Goal: Task Accomplishment & Management: Manage account settings

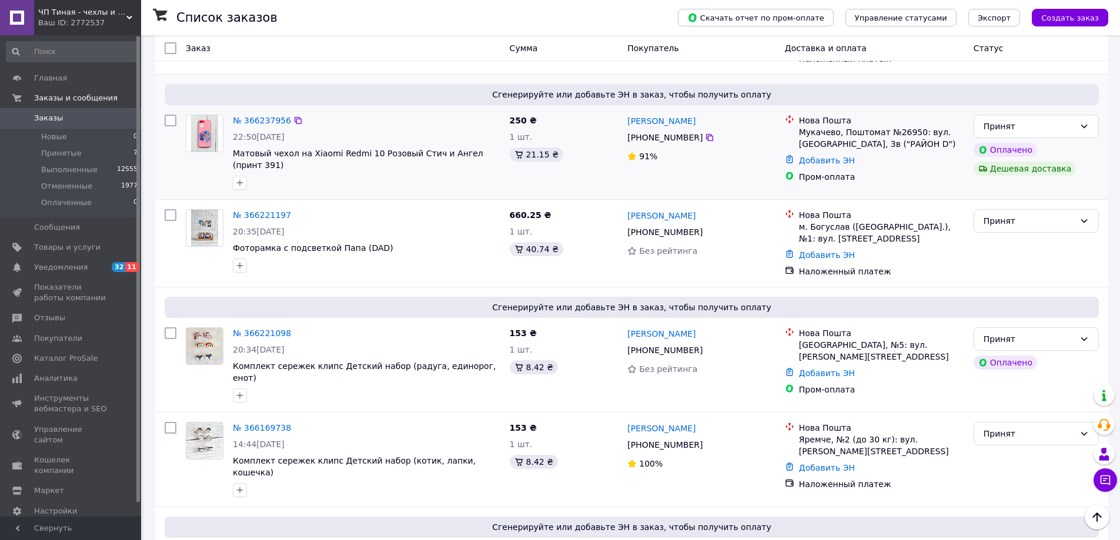
scroll to position [294, 0]
click at [54, 249] on span "Товары и услуги" at bounding box center [67, 247] width 66 height 11
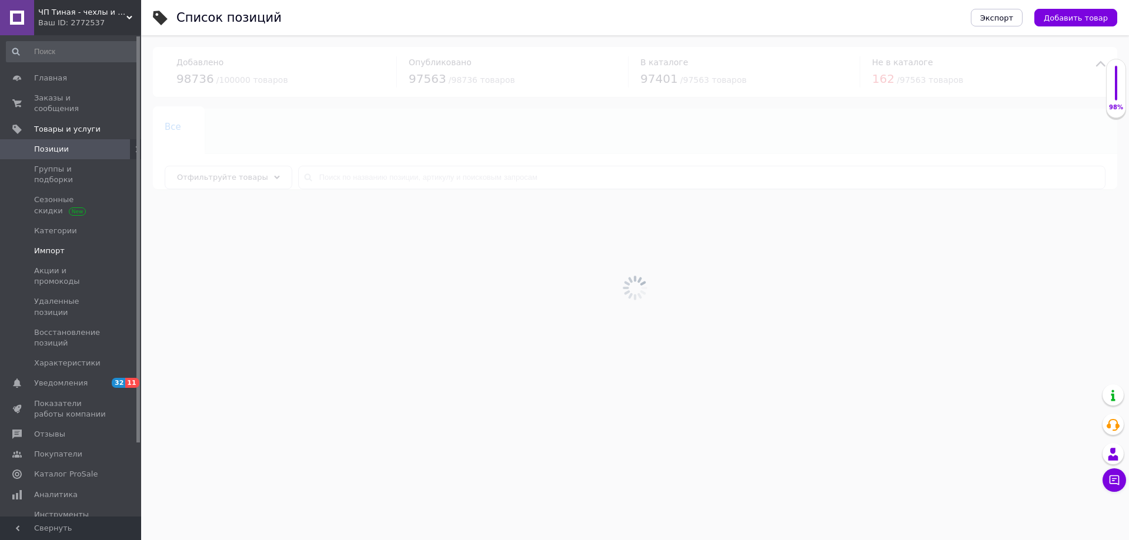
click at [45, 246] on span "Импорт" at bounding box center [49, 251] width 31 height 11
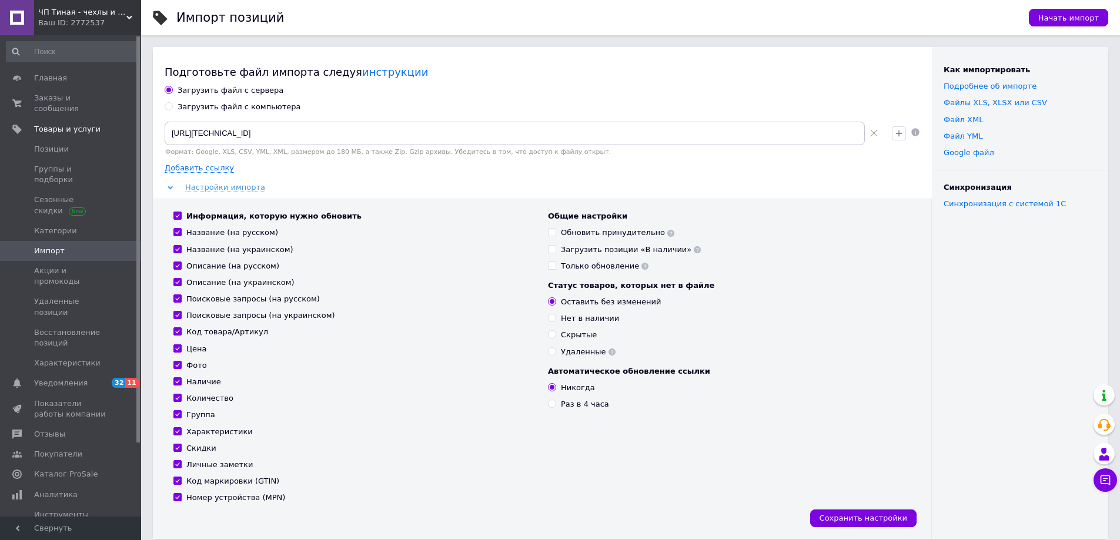
click at [202, 107] on div "Загрузить файл с компьютера" at bounding box center [239, 107] width 123 height 11
click at [172, 107] on input "Загрузить файл с компьютера" at bounding box center [169, 106] width 8 height 8
radio input "true"
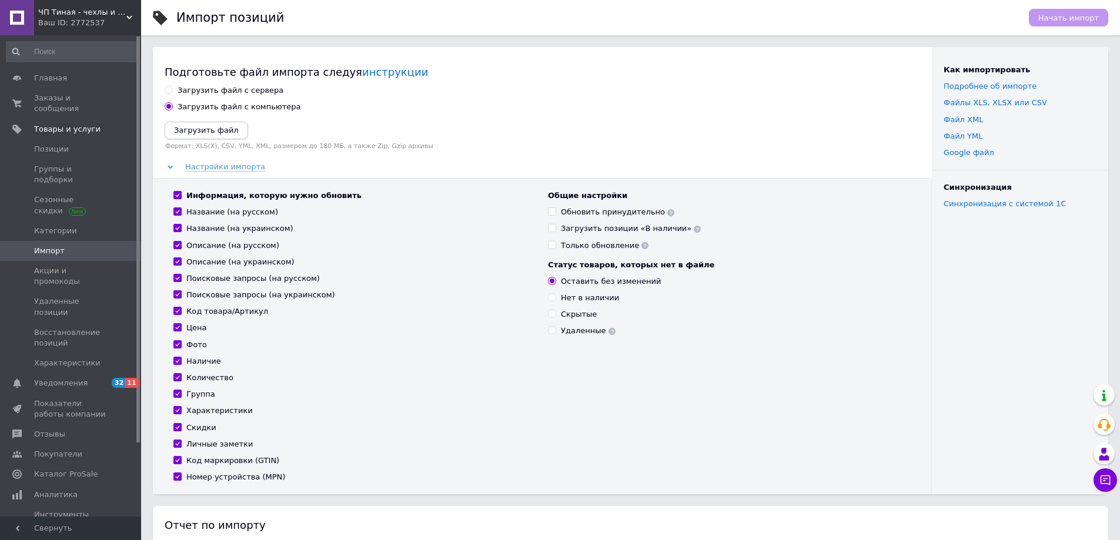
click at [213, 129] on icon "Загрузить файл" at bounding box center [206, 130] width 65 height 9
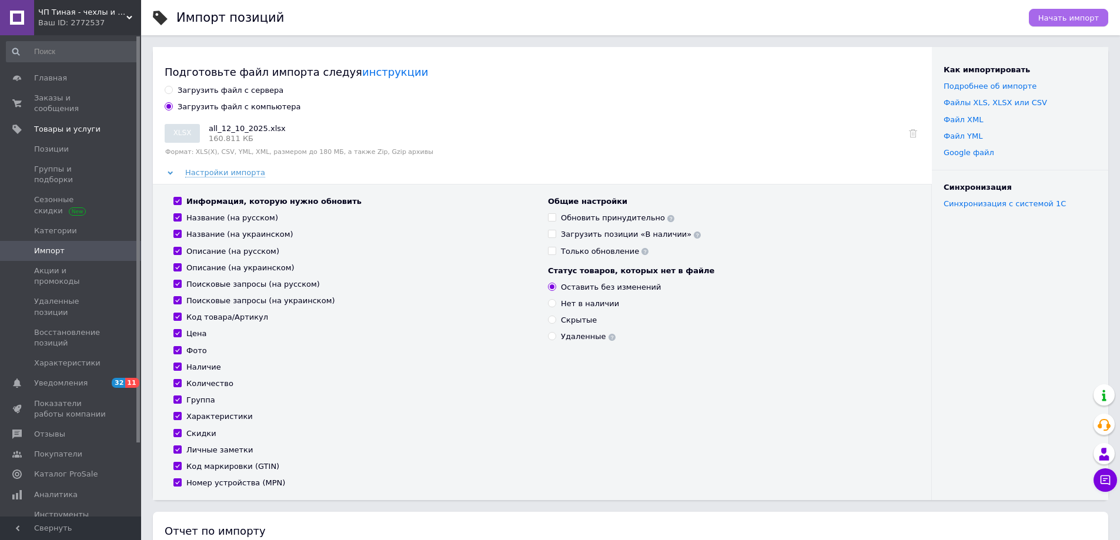
click at [1083, 17] on span "Начать импорт" at bounding box center [1069, 18] width 61 height 9
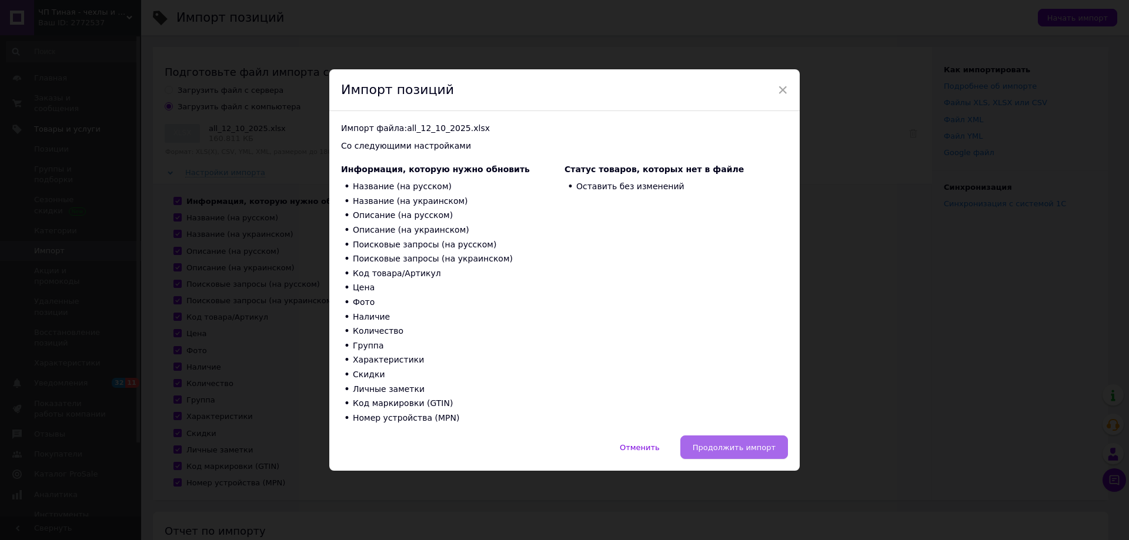
click at [747, 444] on span "Продолжить импорт" at bounding box center [734, 447] width 83 height 9
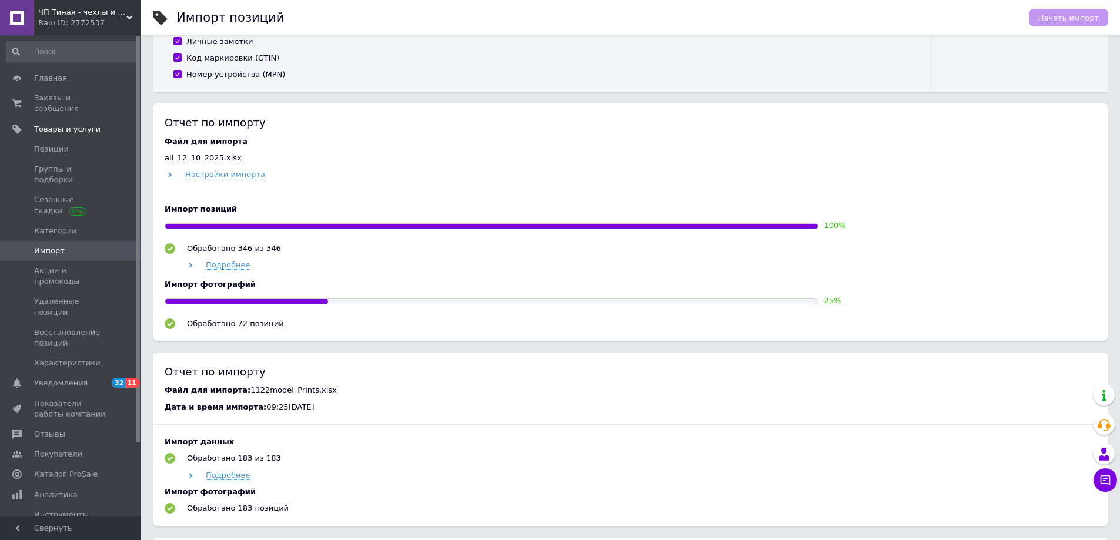
scroll to position [412, 0]
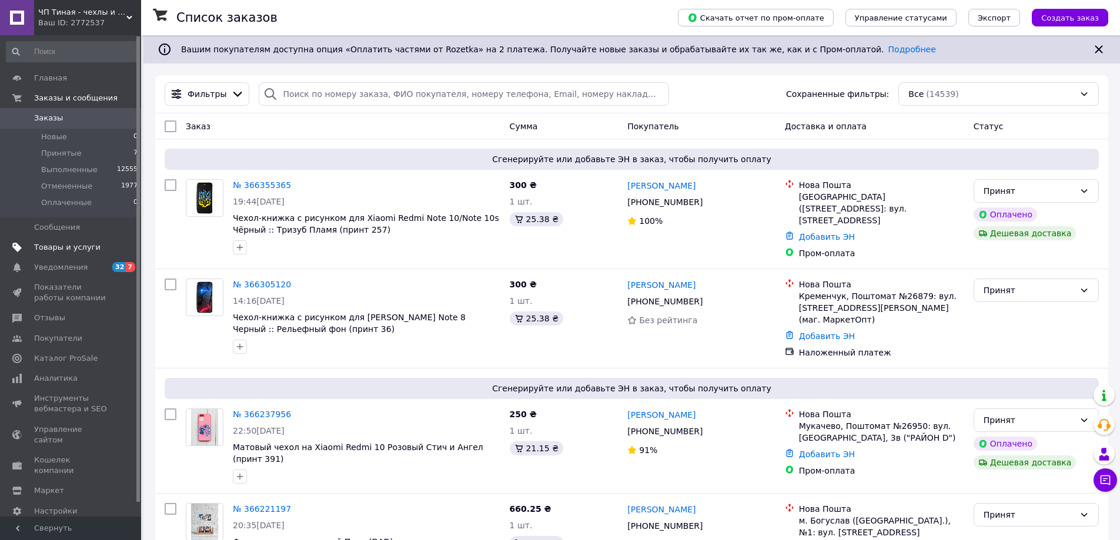
click at [75, 244] on span "Товары и услуги" at bounding box center [67, 247] width 66 height 11
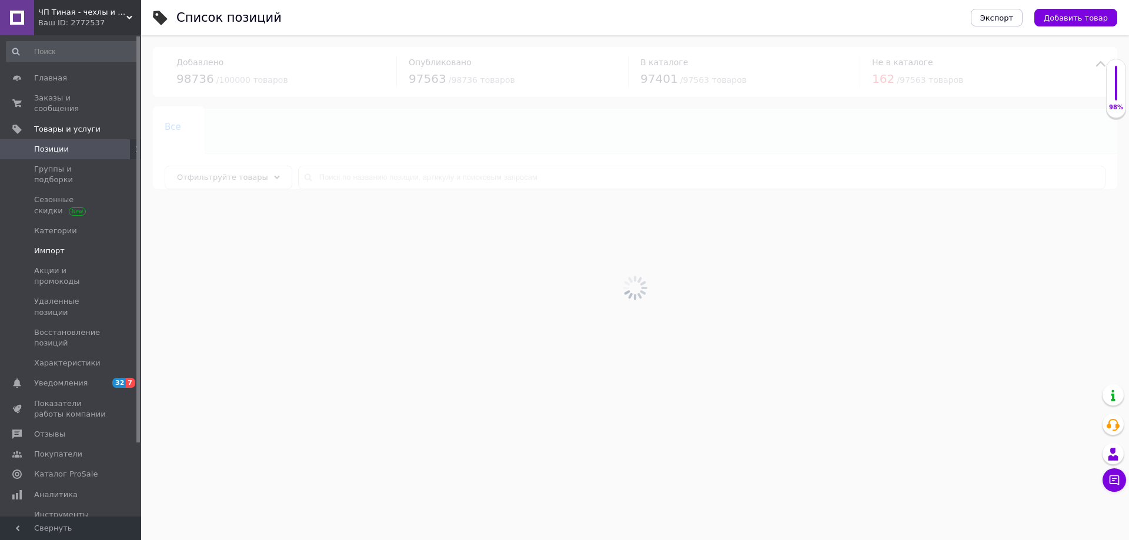
click at [51, 246] on span "Импорт" at bounding box center [49, 251] width 31 height 11
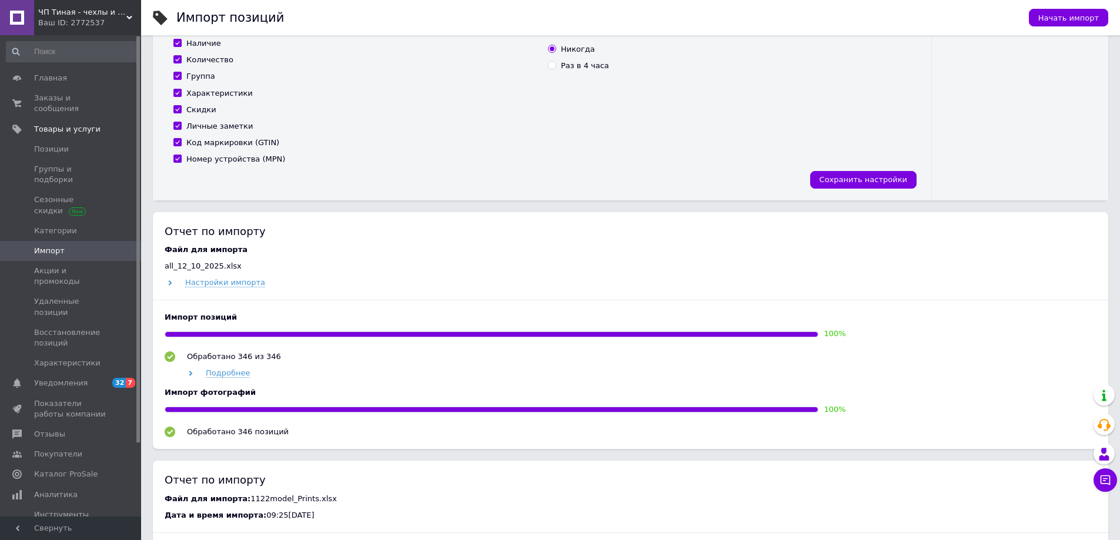
scroll to position [353, 0]
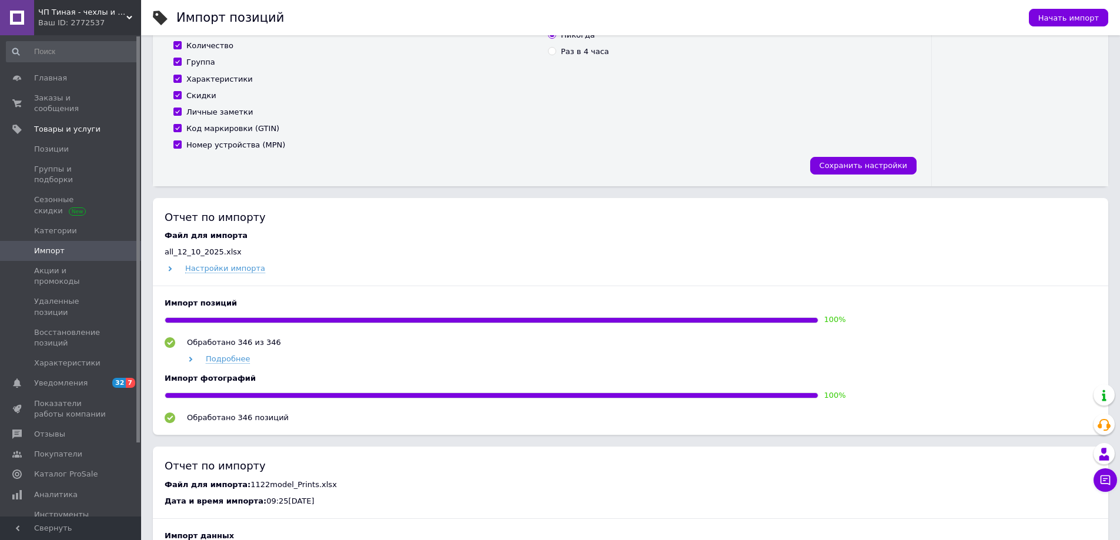
click at [113, 19] on div "Ваш ID: 2772537" at bounding box center [89, 23] width 103 height 11
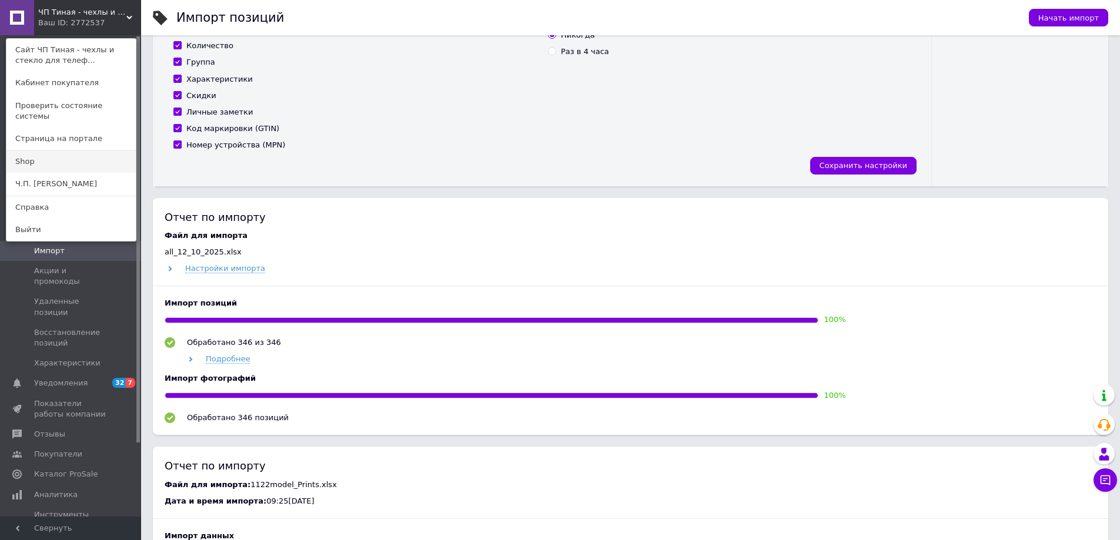
click at [62, 152] on link "Shop" at bounding box center [70, 162] width 129 height 22
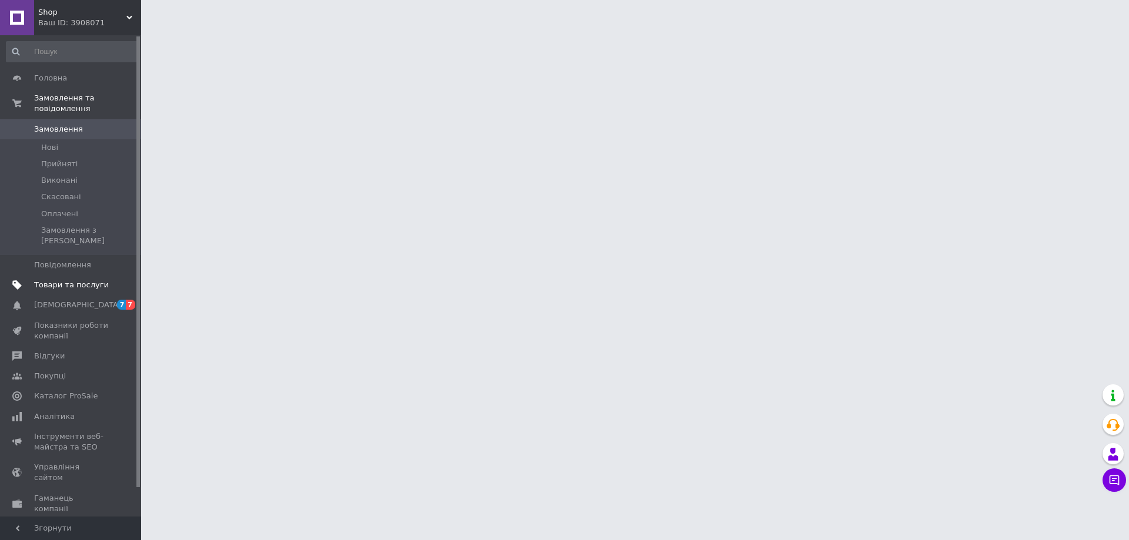
click at [82, 280] on span "Товари та послуги" at bounding box center [71, 285] width 75 height 11
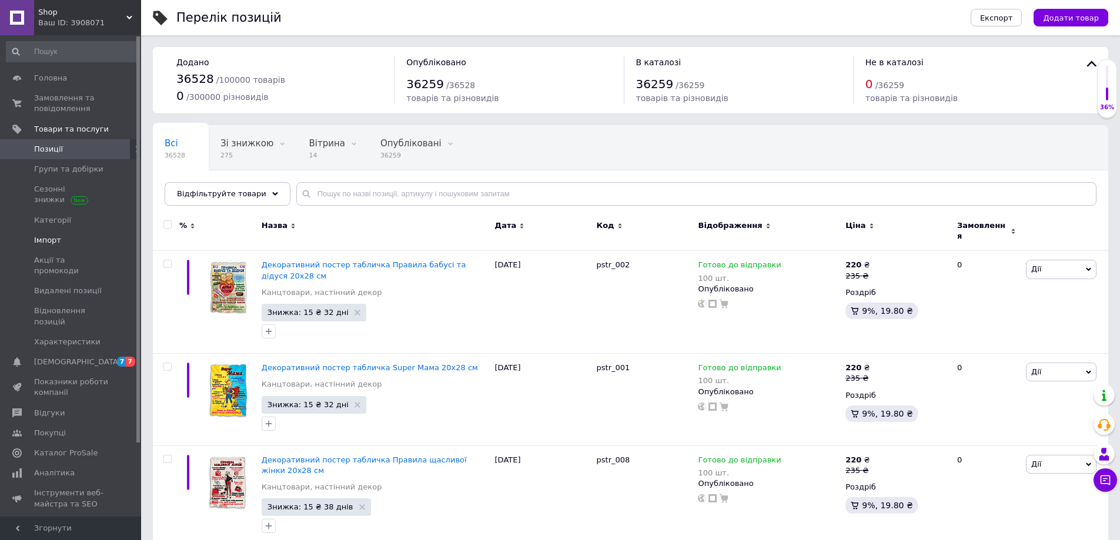
click at [50, 239] on span "Імпорт" at bounding box center [47, 240] width 27 height 11
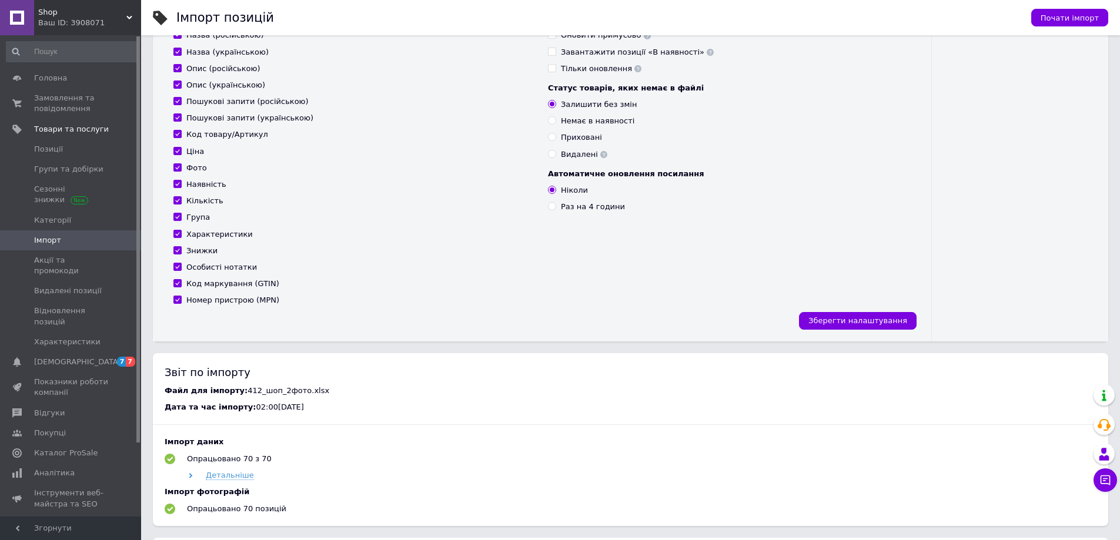
scroll to position [235, 0]
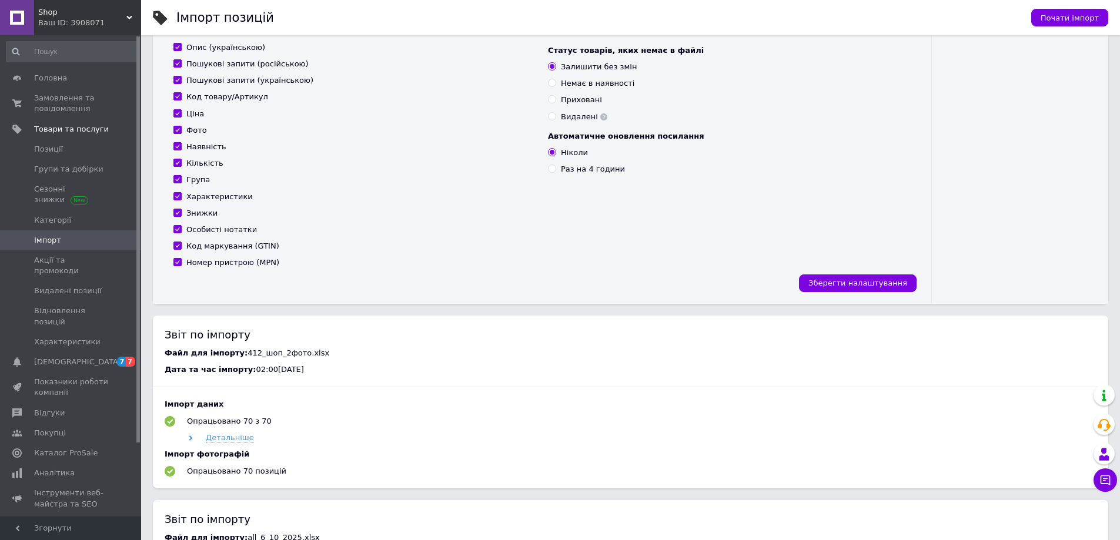
click at [95, 21] on div "Ваш ID: 3908071" at bounding box center [89, 23] width 103 height 11
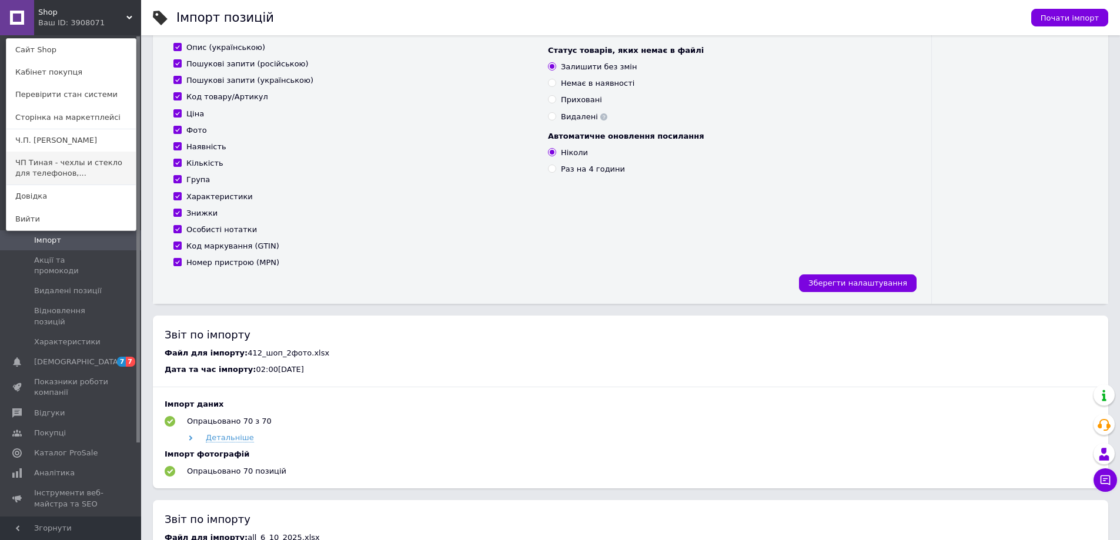
click at [84, 166] on link "ЧП Тиная - чехлы и стекло для телефонов,..." at bounding box center [70, 168] width 129 height 33
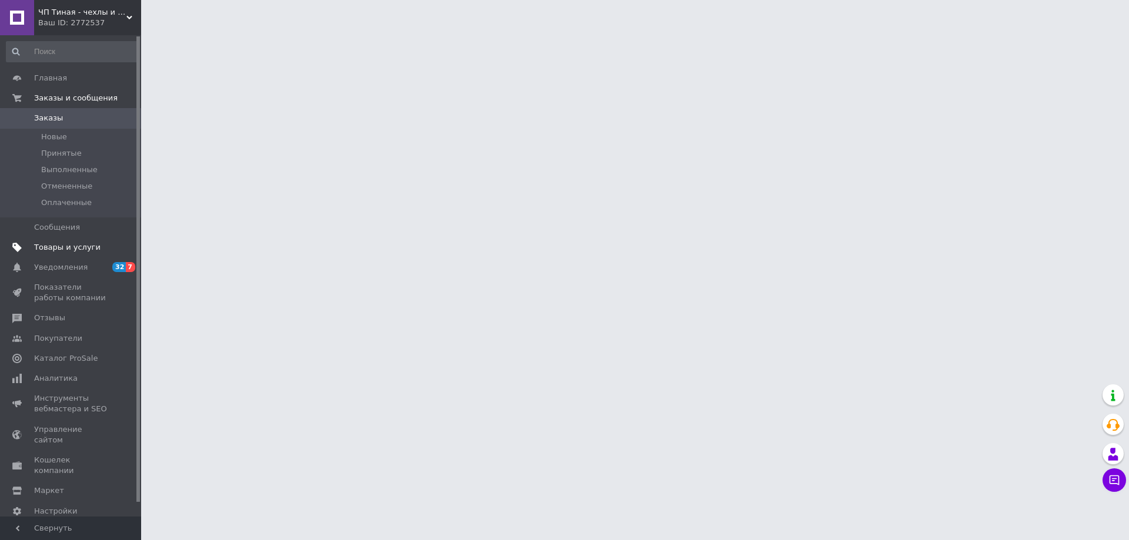
click at [63, 249] on span "Товары и услуги" at bounding box center [67, 247] width 66 height 11
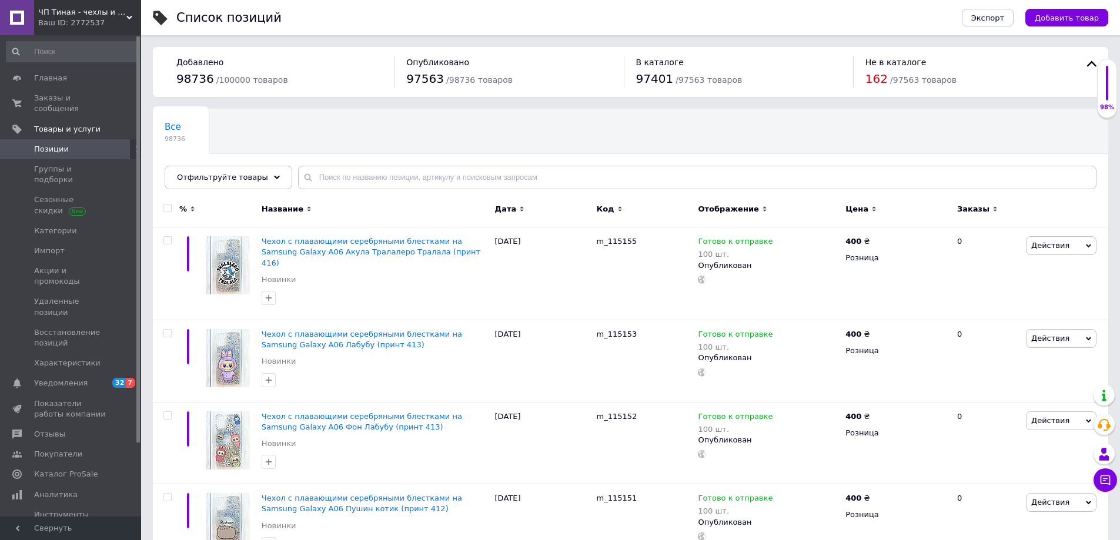
click at [168, 208] on input "checkbox" at bounding box center [167, 209] width 8 height 8
checkbox input "true"
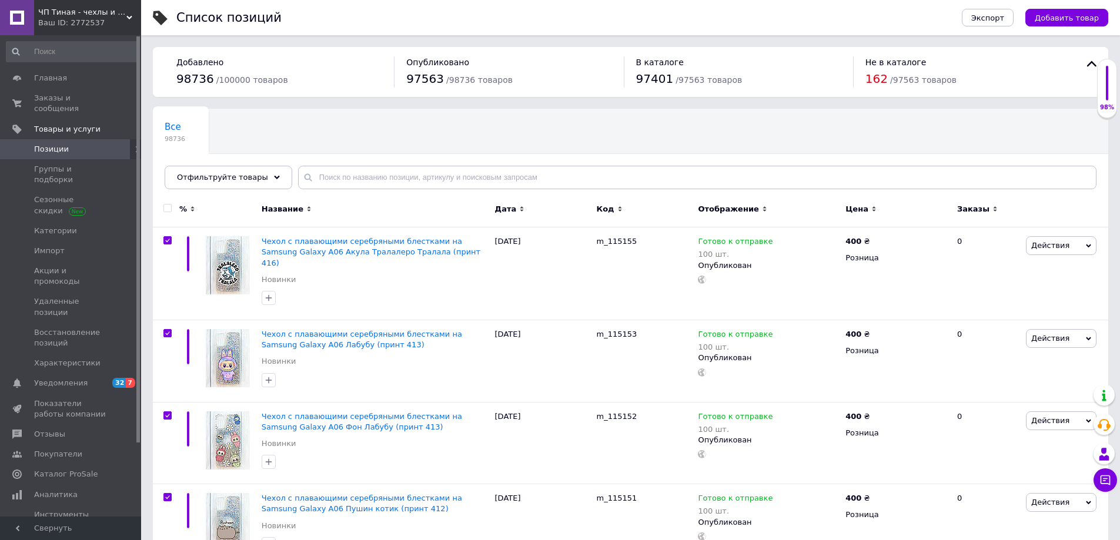
checkbox input "true"
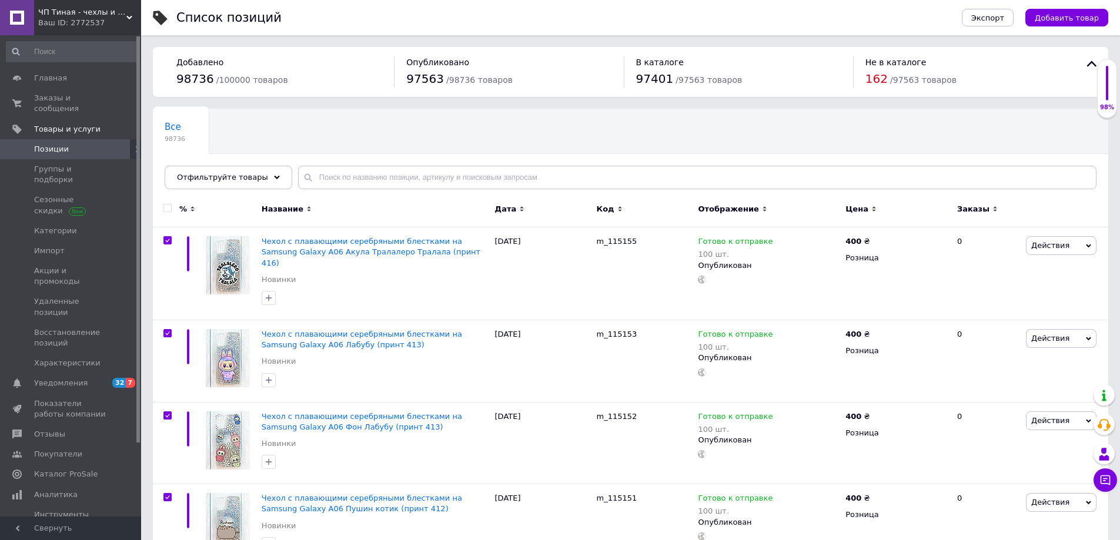
checkbox input "true"
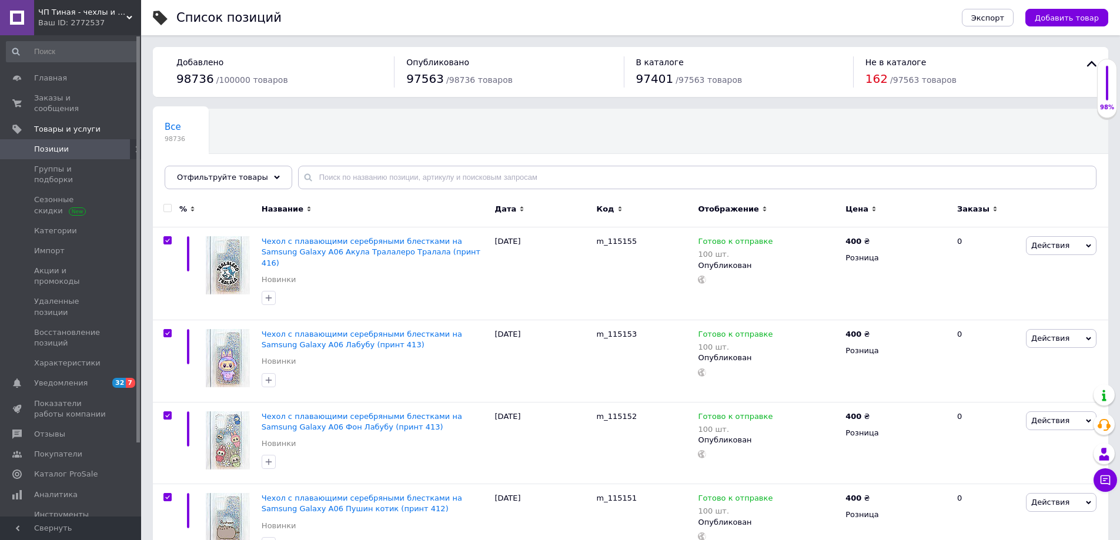
checkbox input "true"
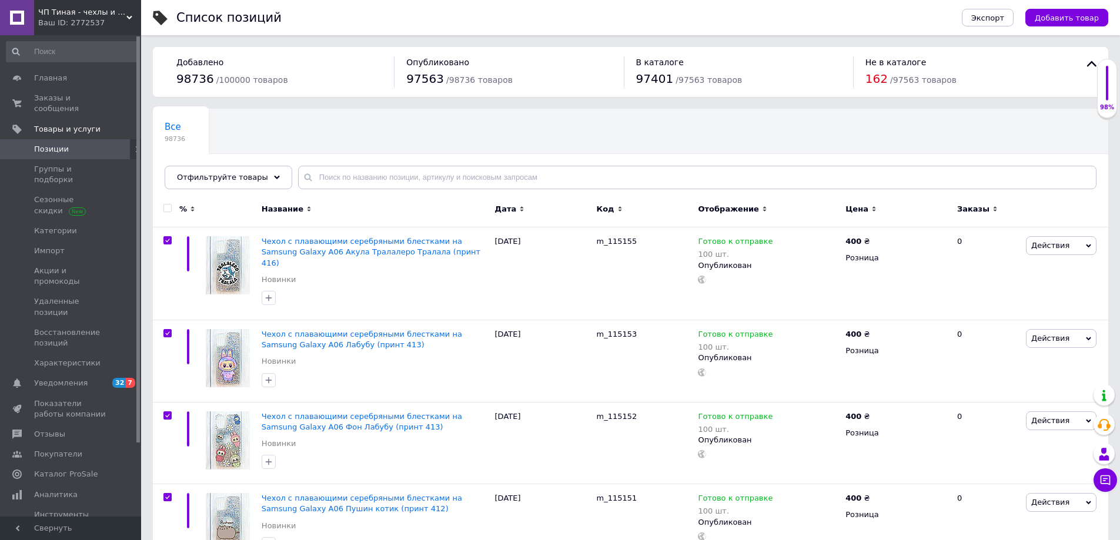
checkbox input "true"
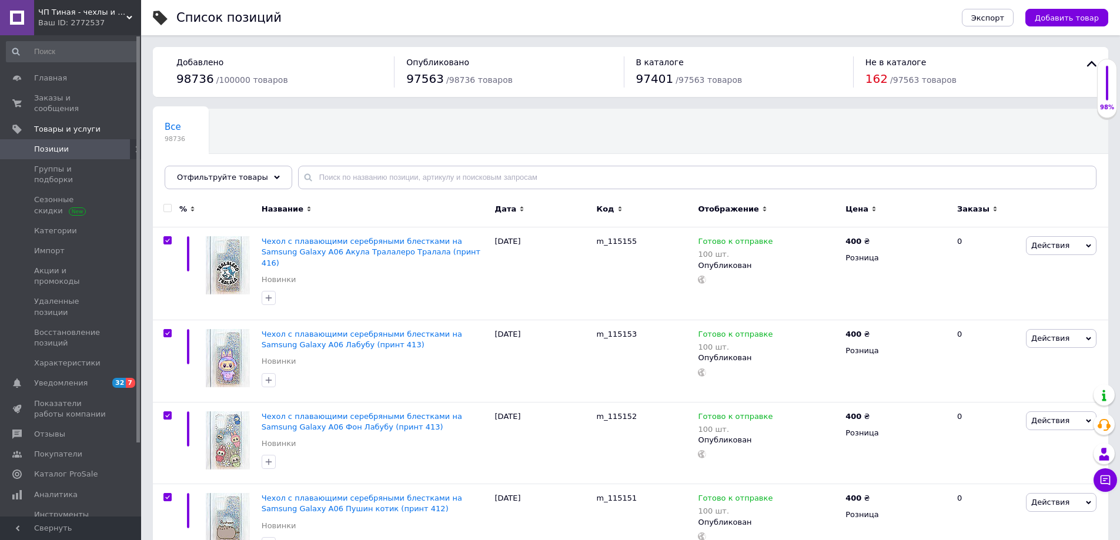
checkbox input "true"
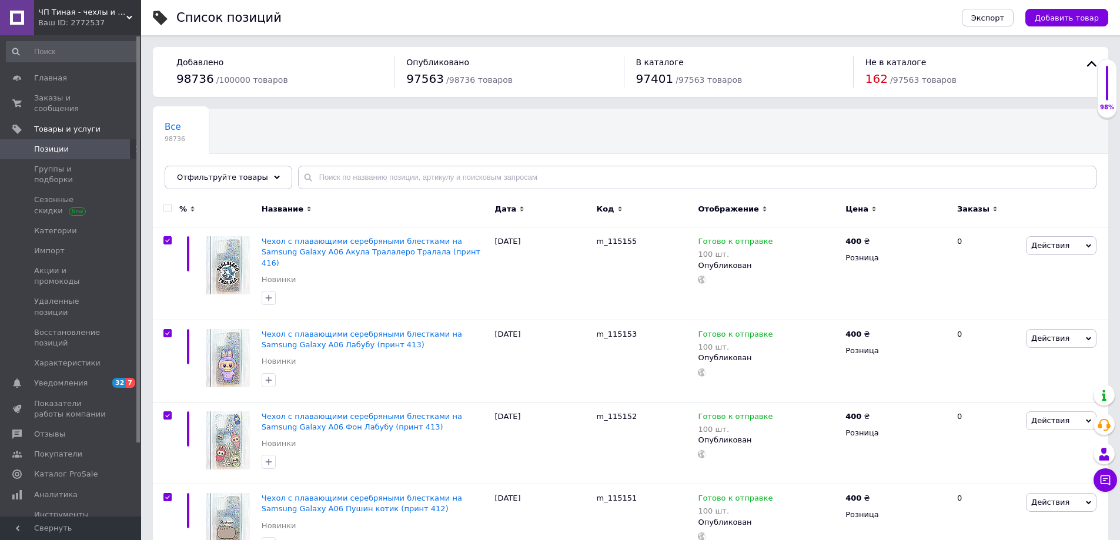
checkbox input "true"
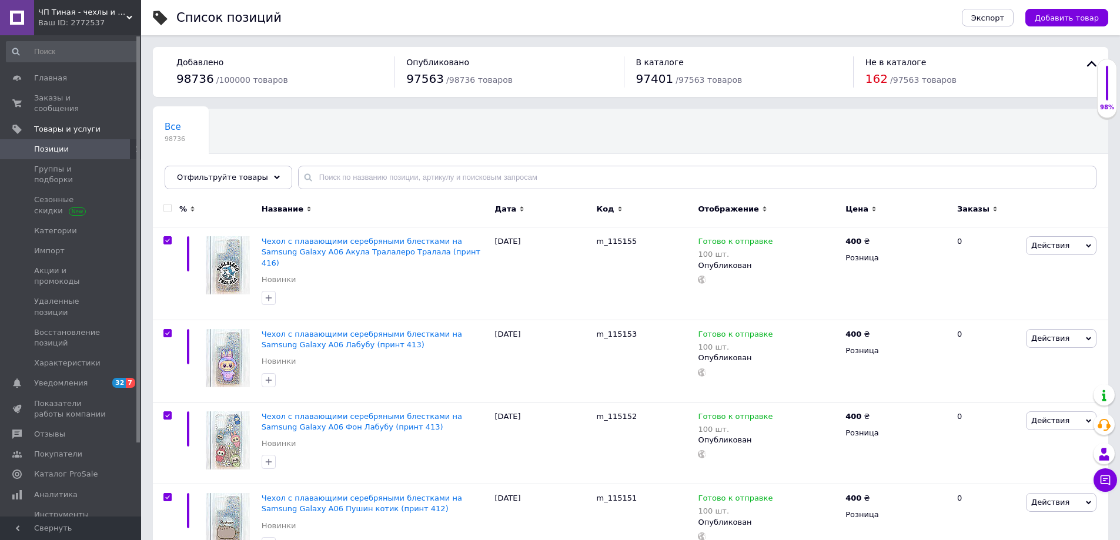
checkbox input "true"
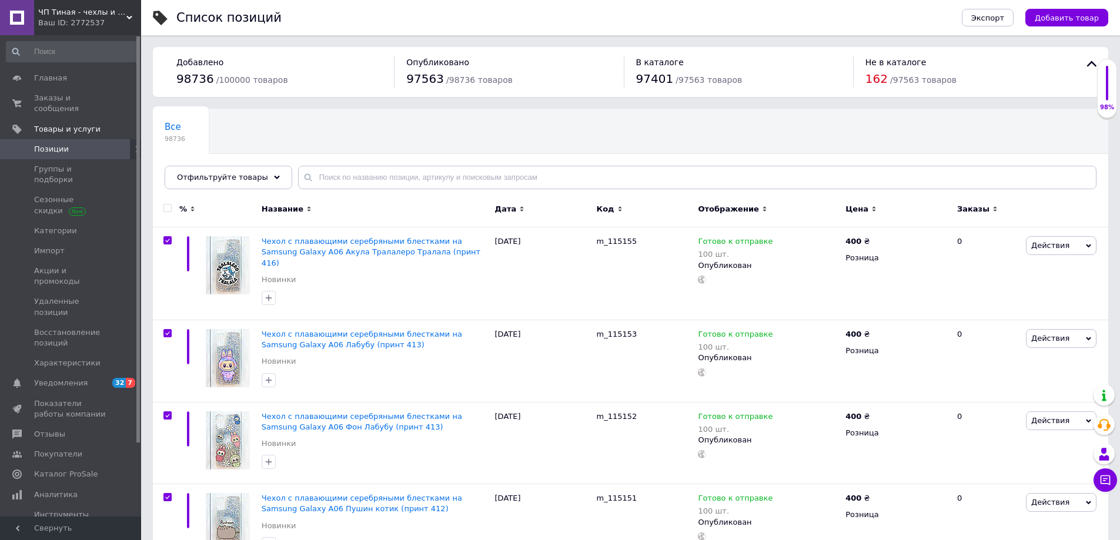
checkbox input "true"
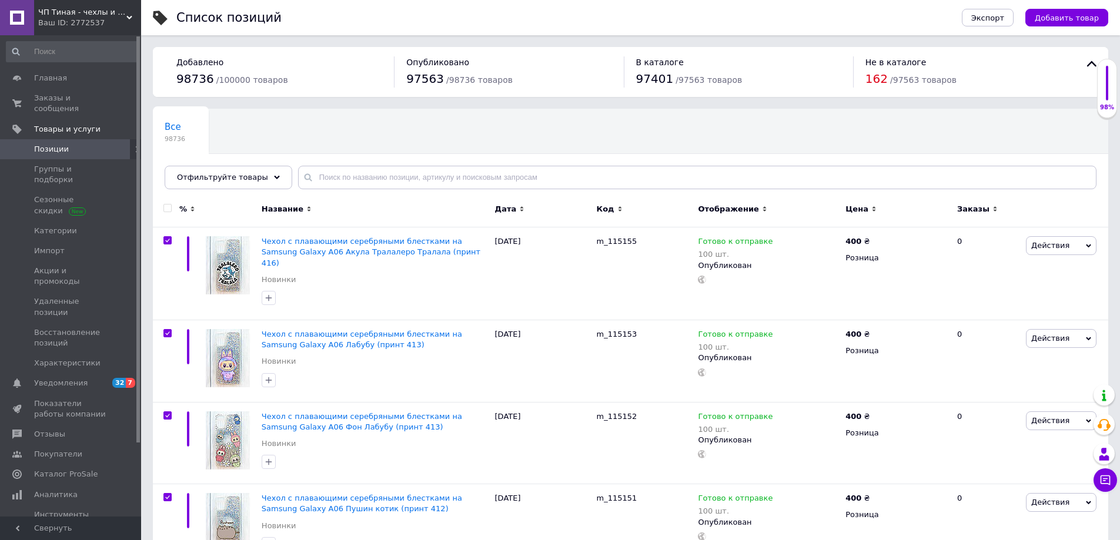
checkbox input "true"
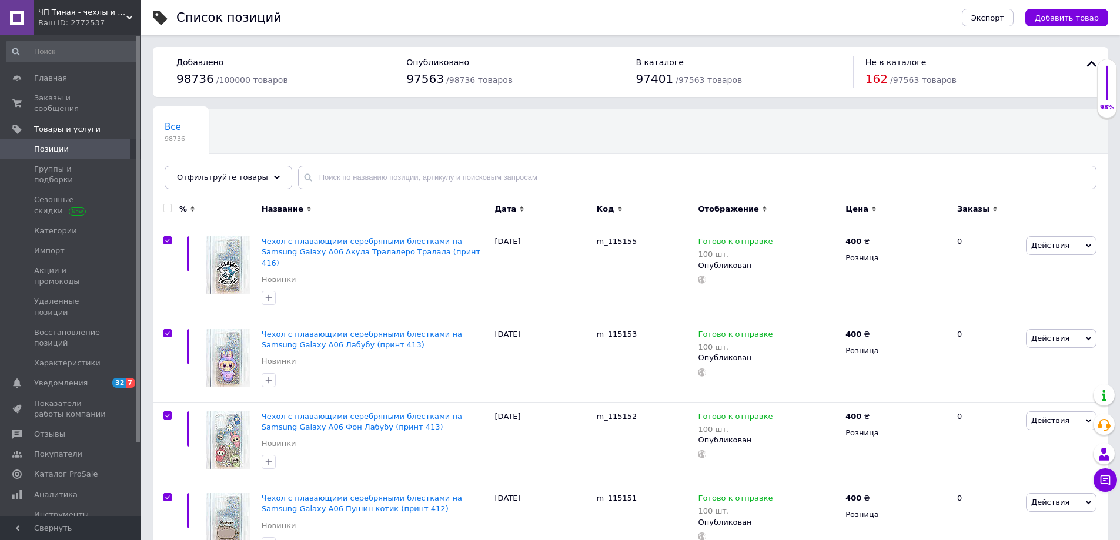
checkbox input "true"
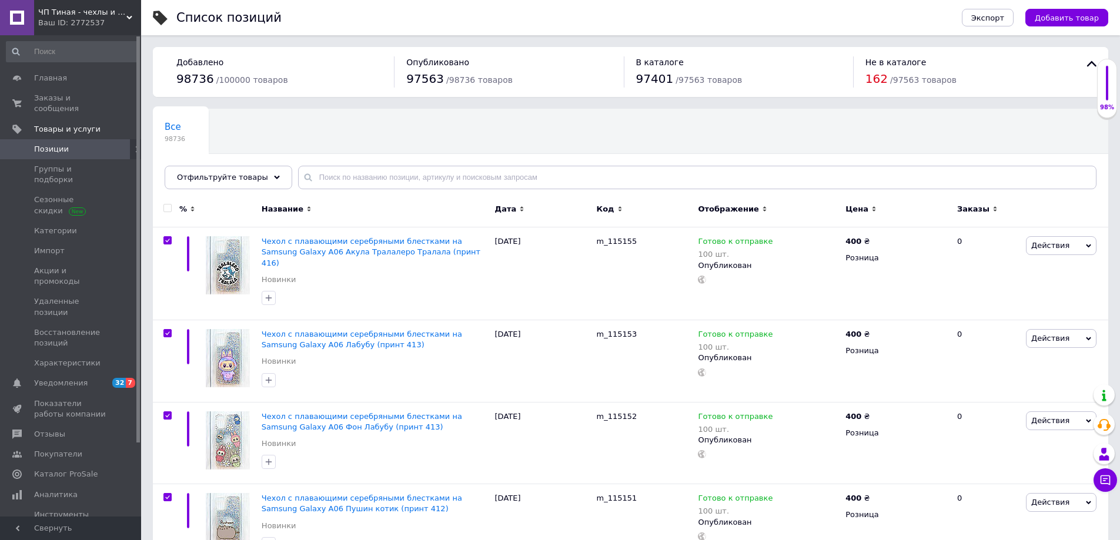
checkbox input "true"
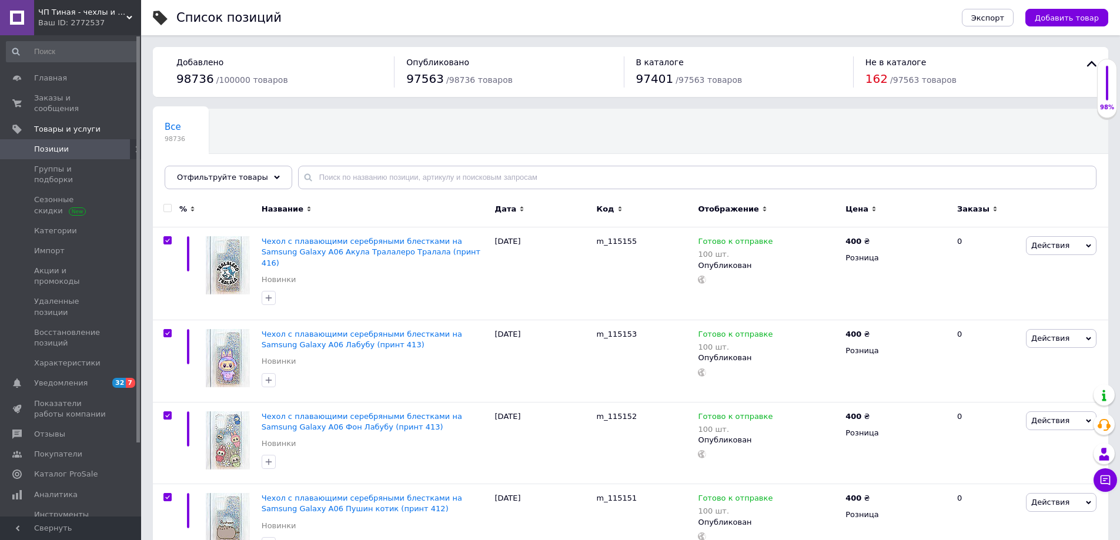
checkbox input "true"
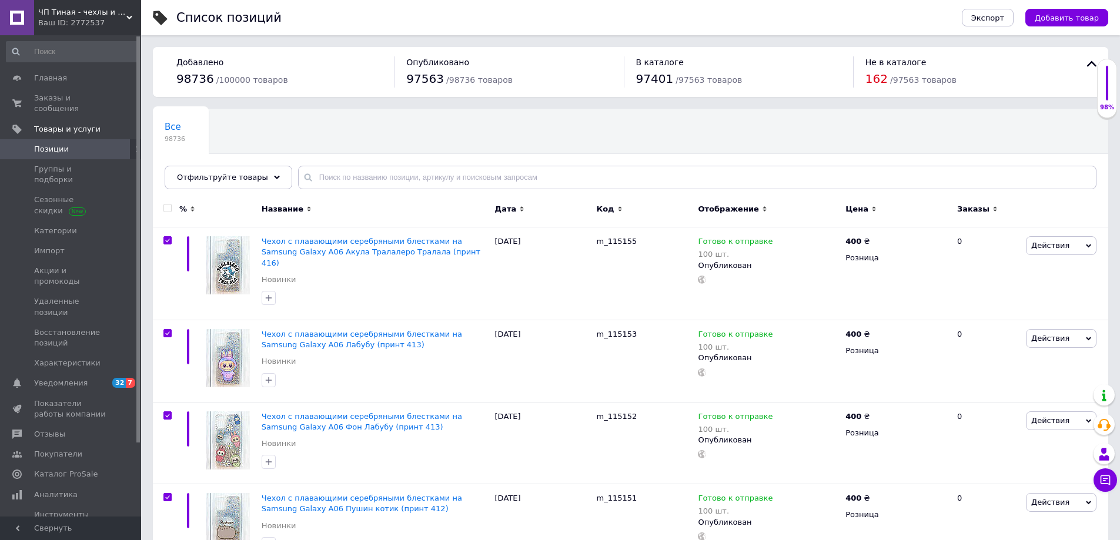
checkbox input "true"
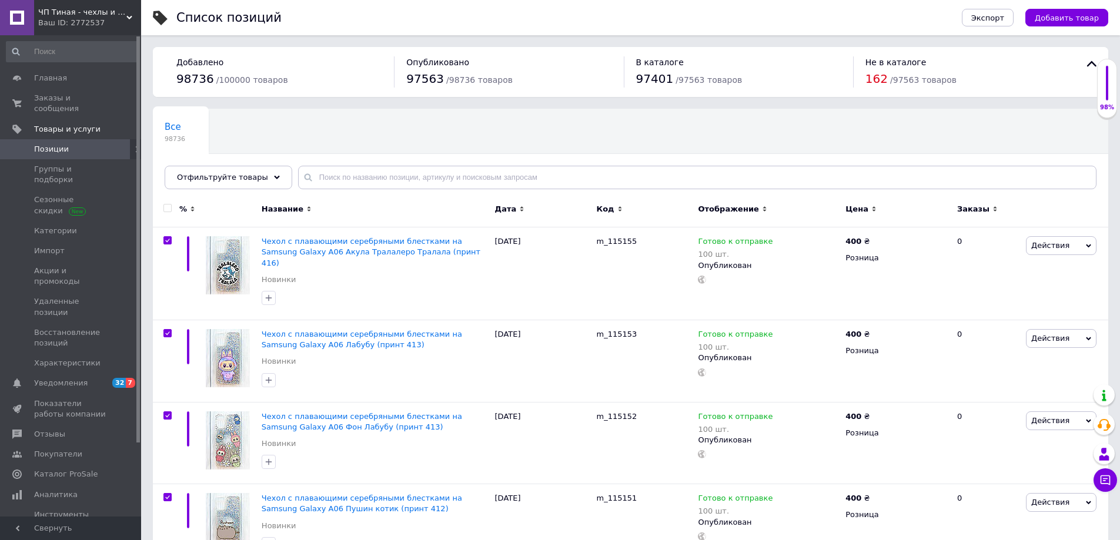
checkbox input "true"
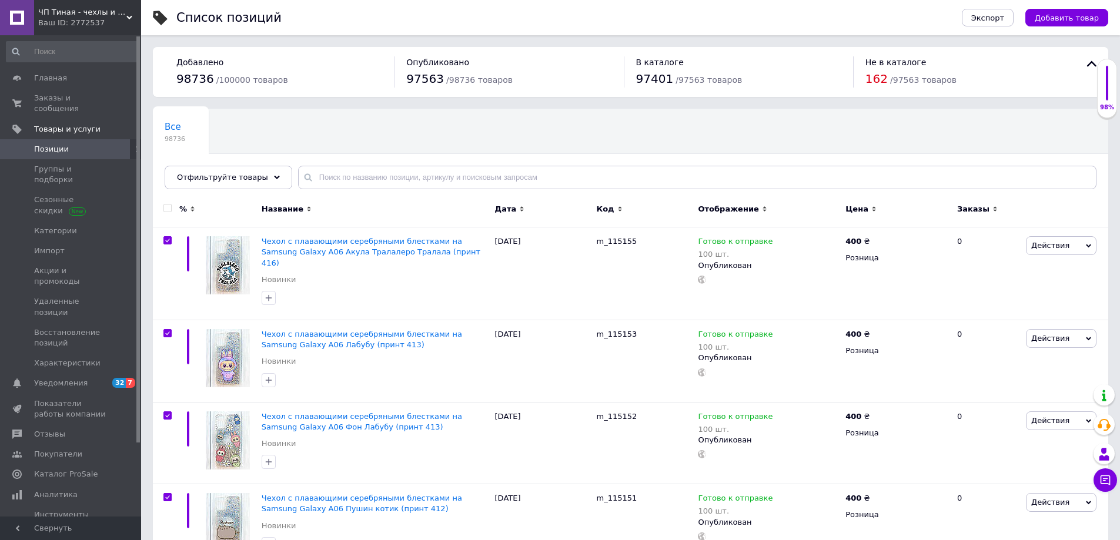
checkbox input "true"
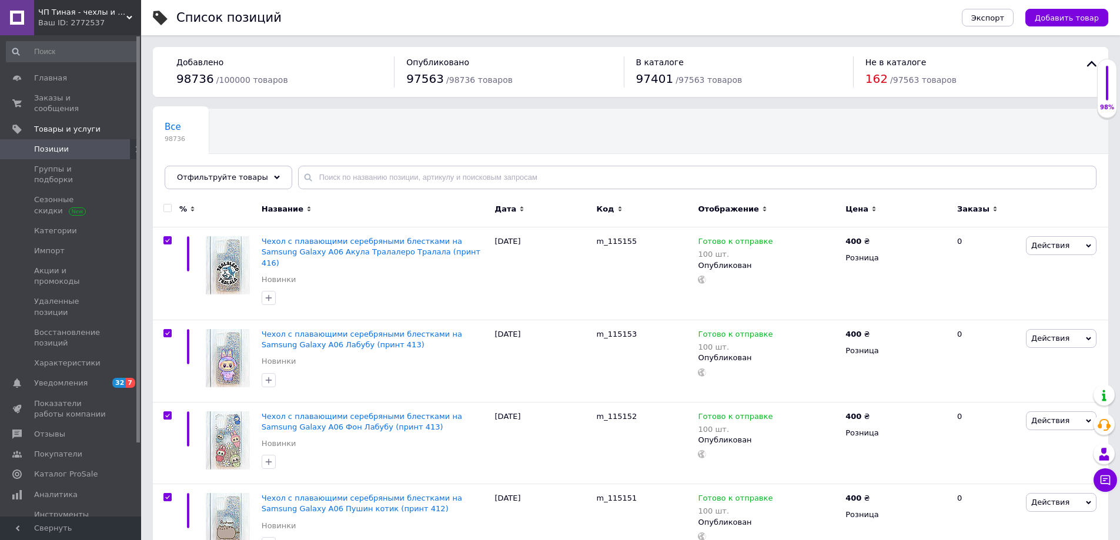
checkbox input "true"
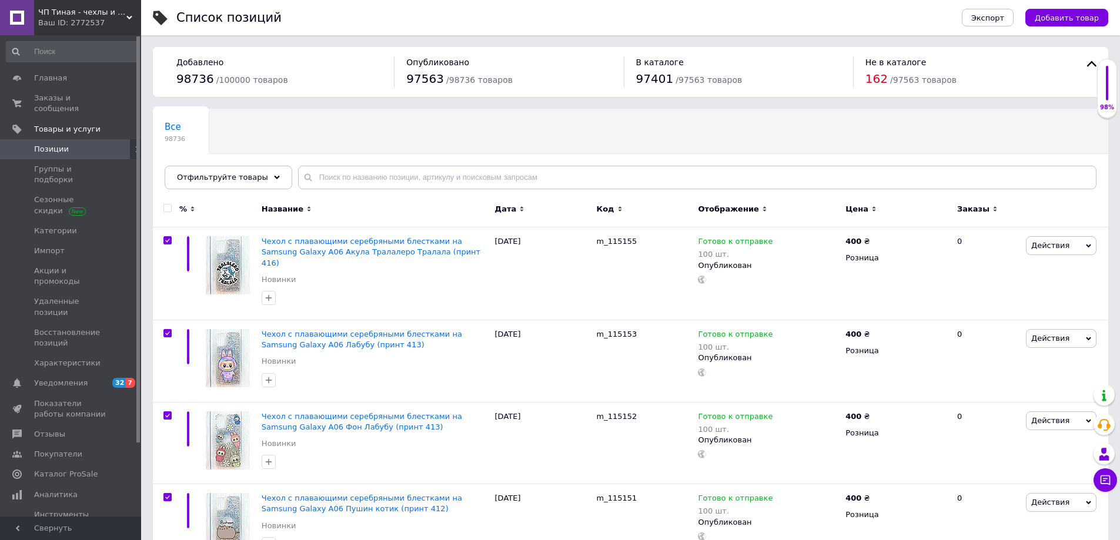
checkbox input "true"
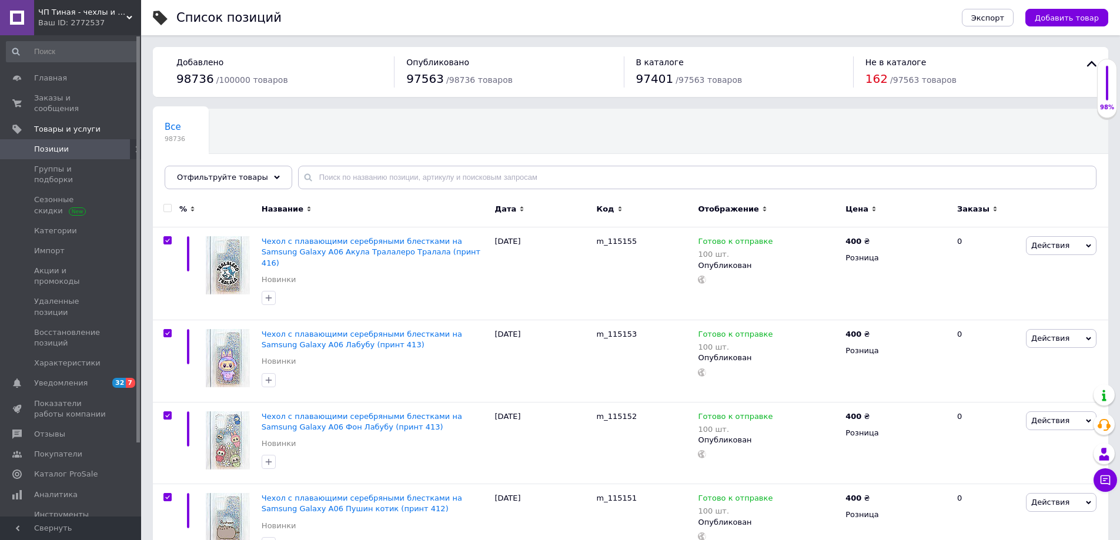
checkbox input "true"
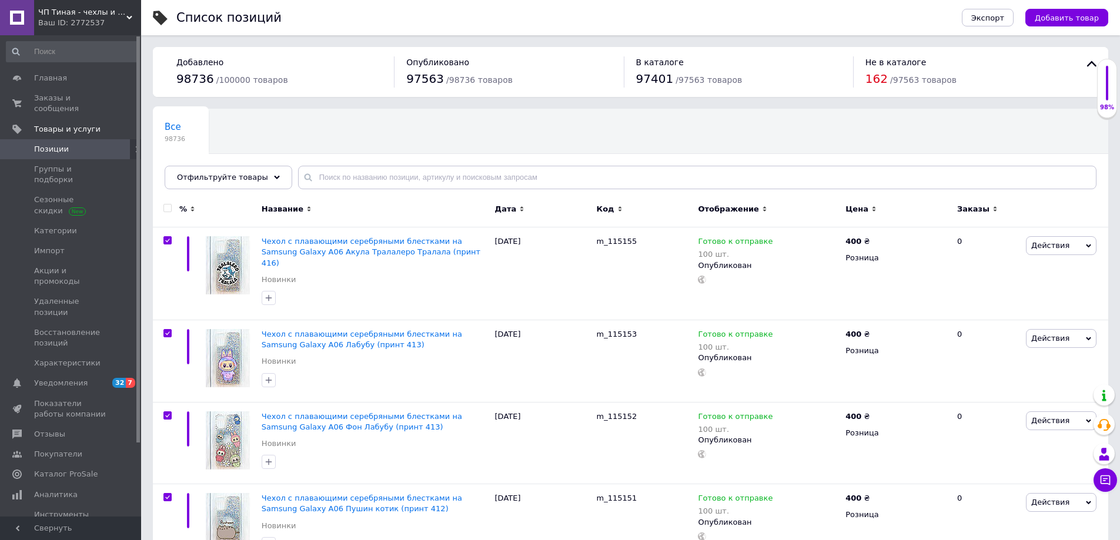
checkbox input "true"
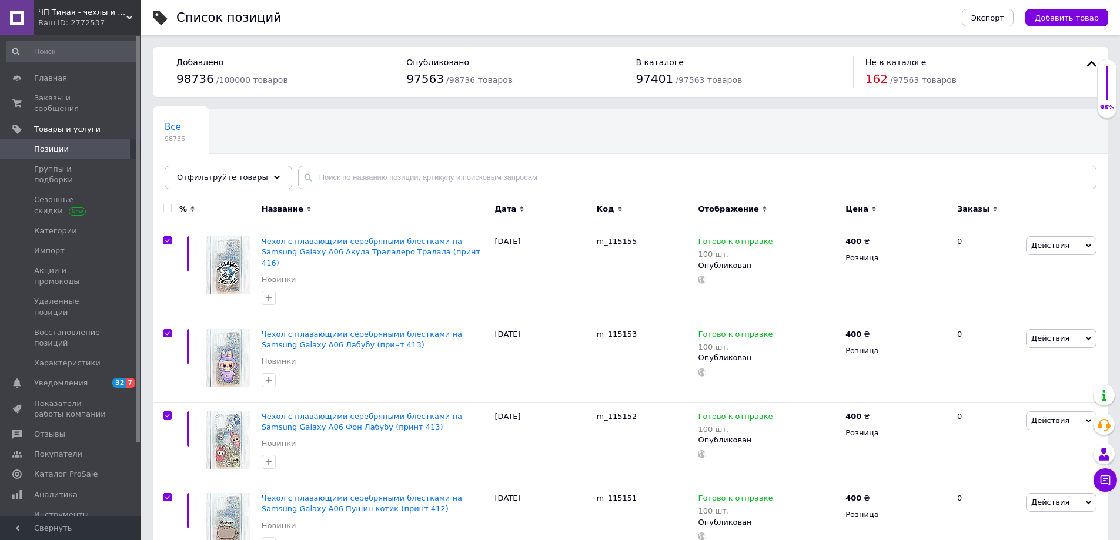
checkbox input "true"
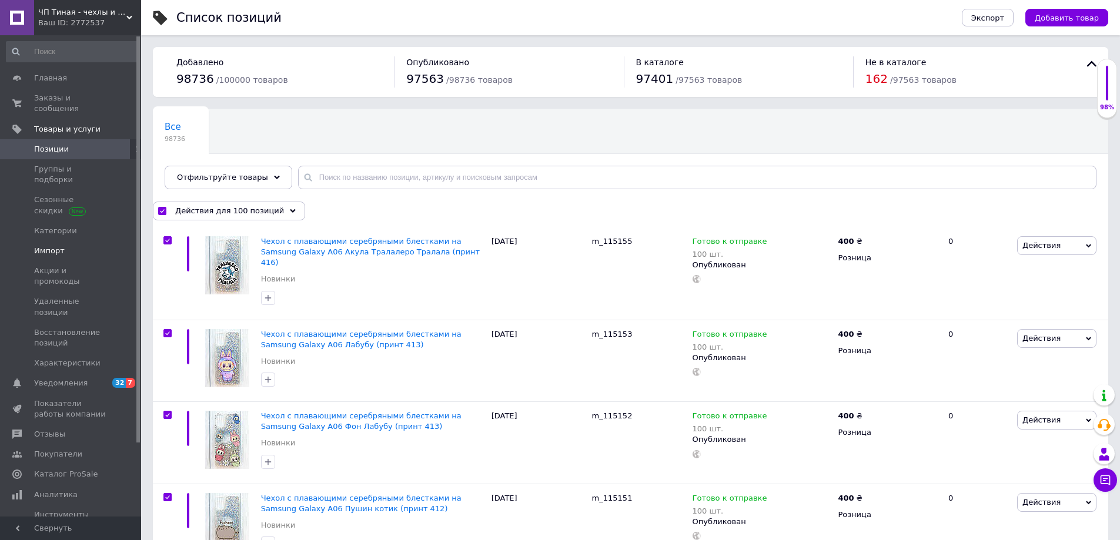
click at [48, 246] on span "Импорт" at bounding box center [49, 251] width 31 height 11
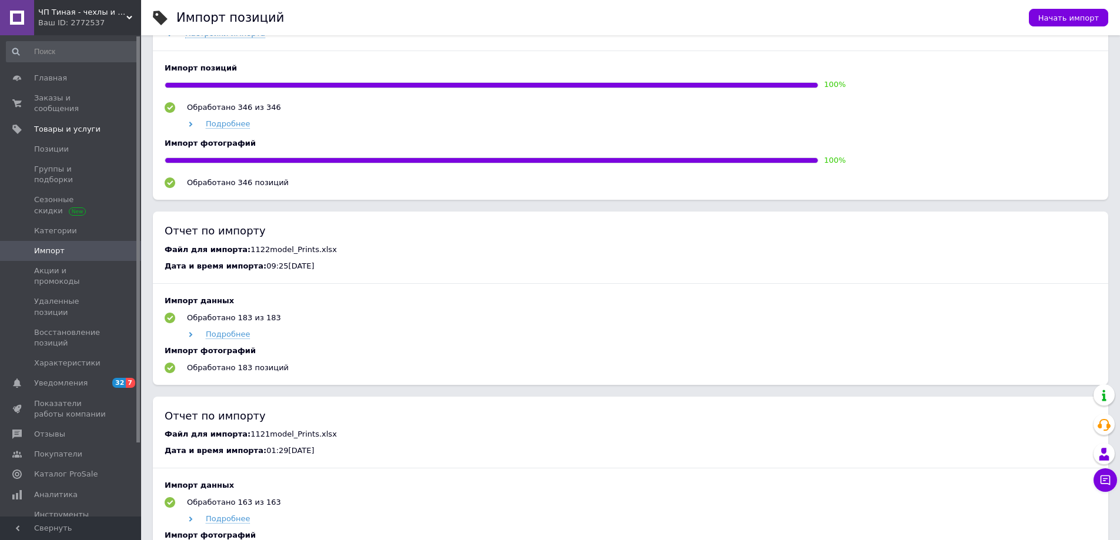
scroll to position [470, 0]
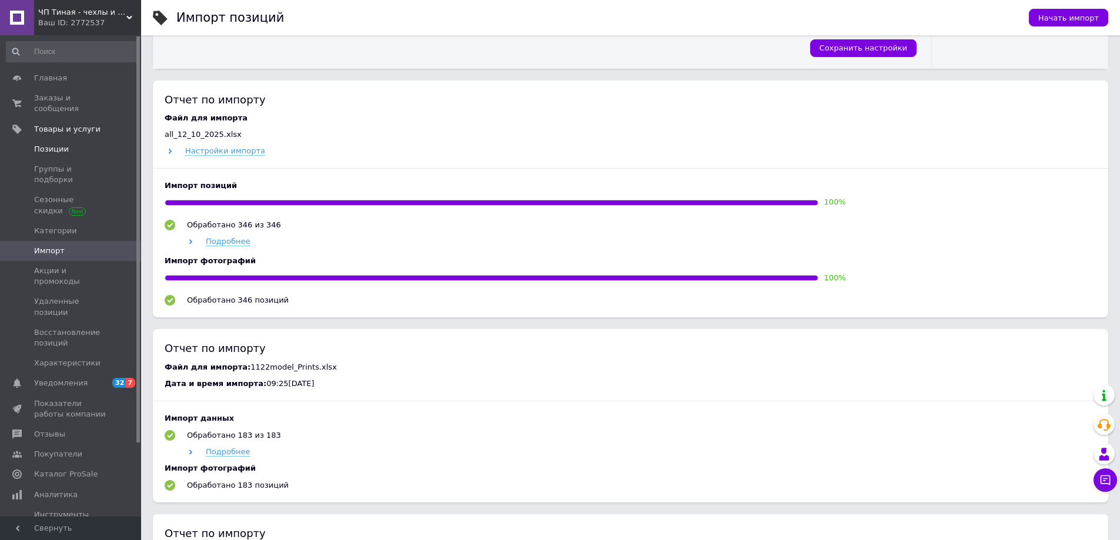
click at [55, 144] on span "Позиции" at bounding box center [51, 149] width 35 height 11
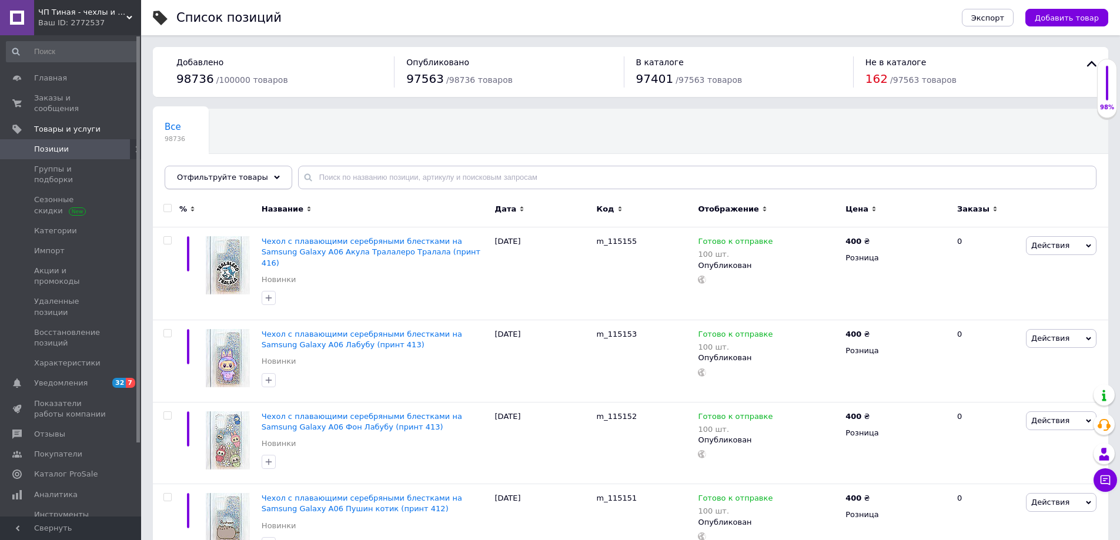
click at [252, 180] on span "Отфильтруйте товары" at bounding box center [222, 177] width 91 height 9
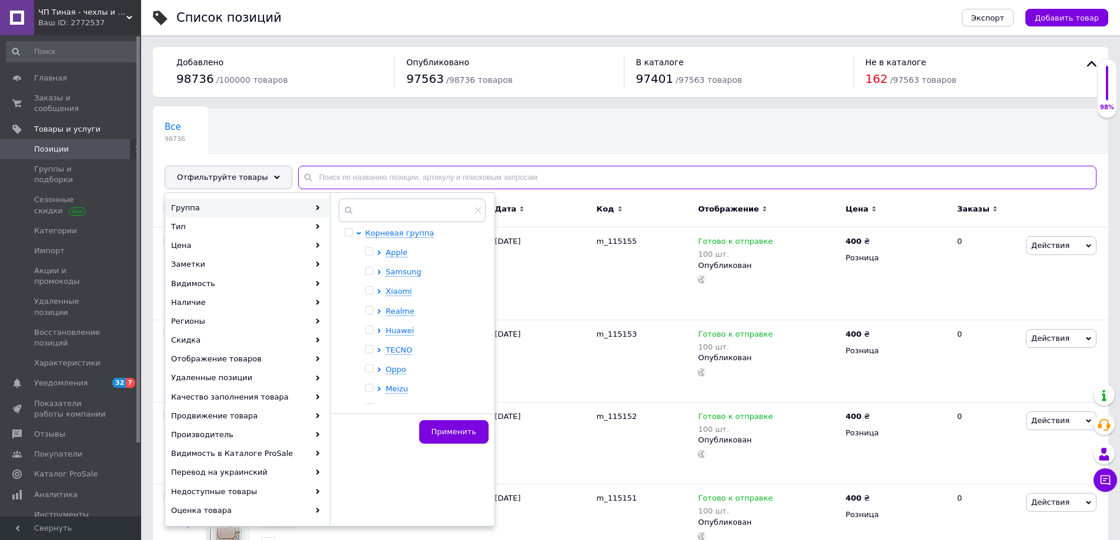
click at [345, 173] on input "text" at bounding box center [697, 178] width 799 height 24
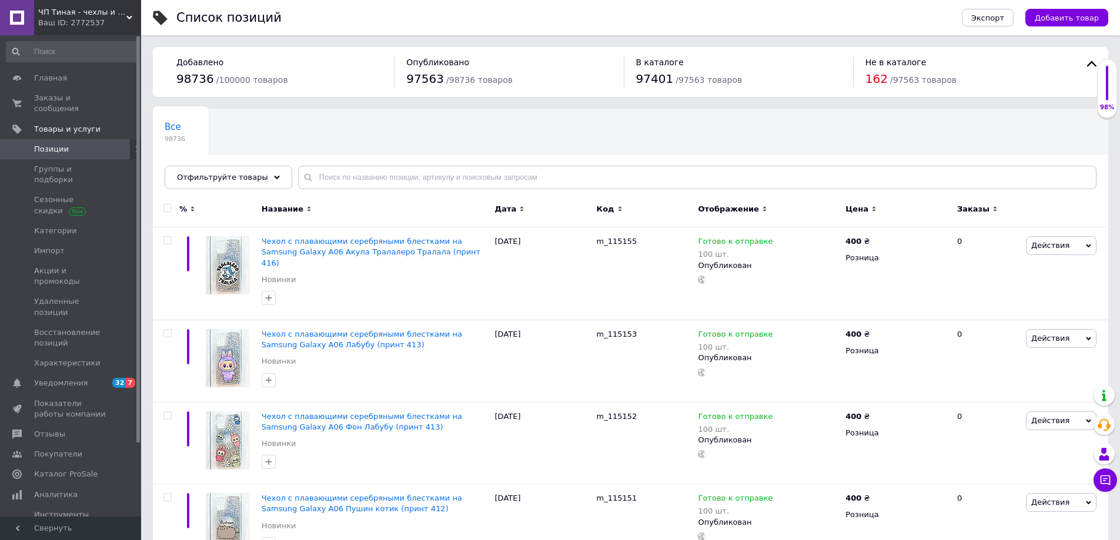
click at [166, 206] on input "checkbox" at bounding box center [167, 209] width 8 height 8
checkbox input "true"
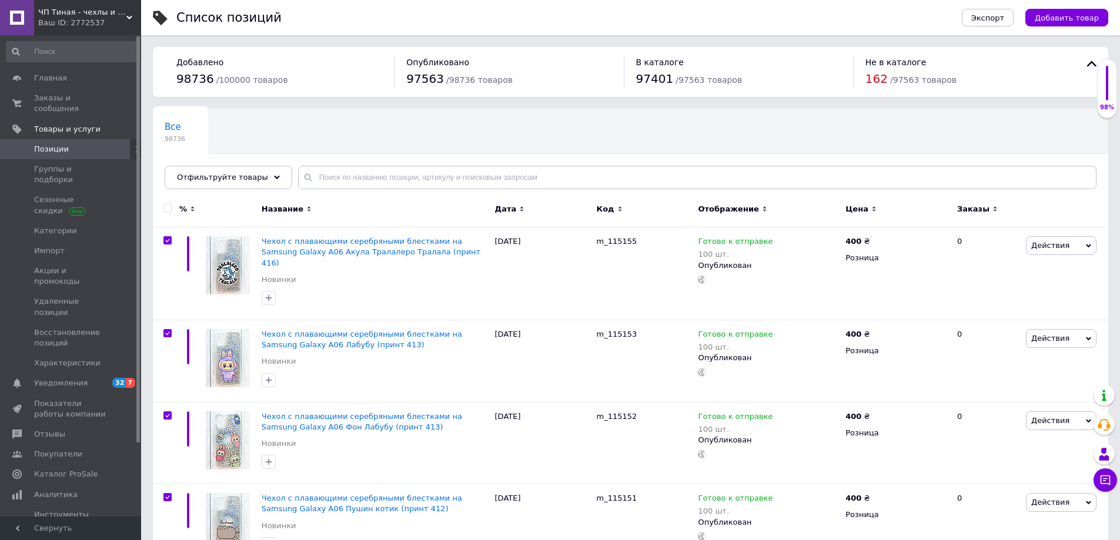
checkbox input "true"
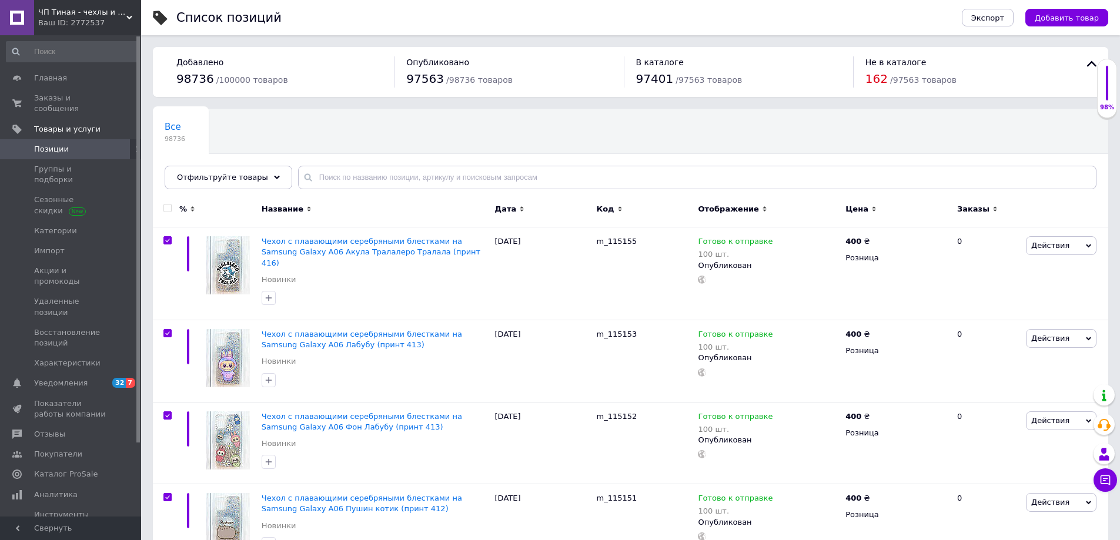
checkbox input "true"
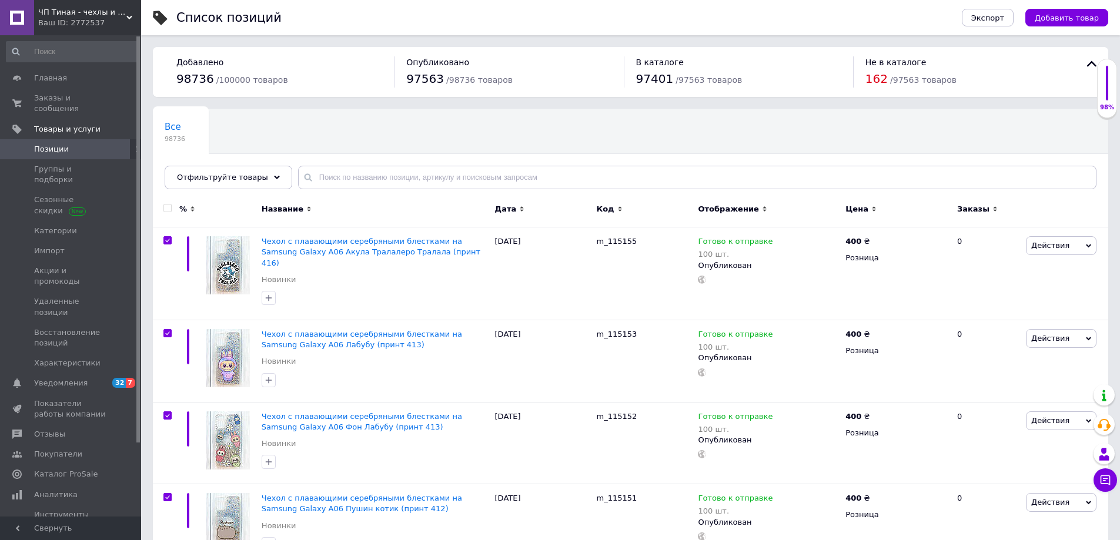
checkbox input "true"
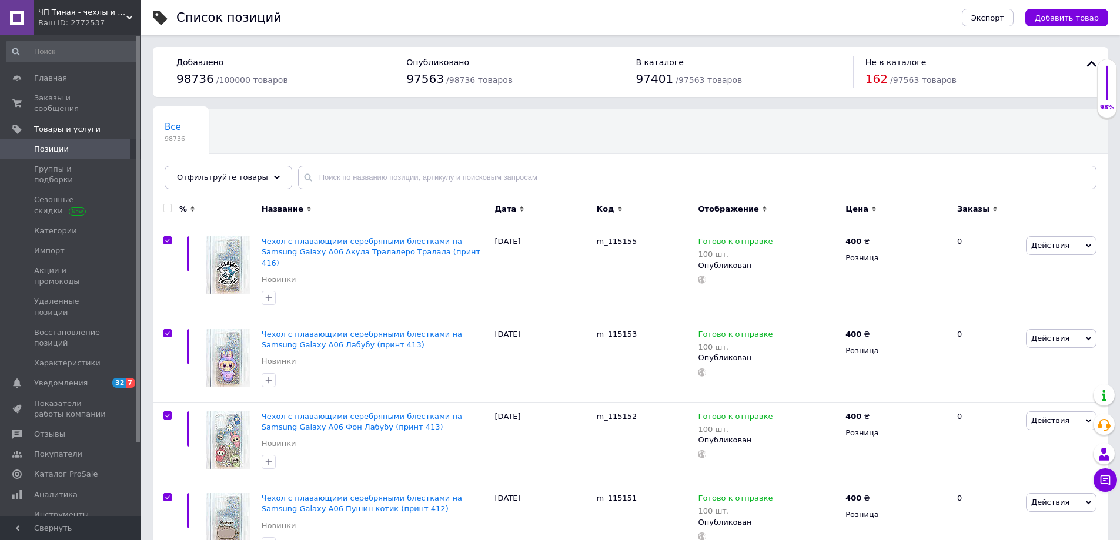
checkbox input "true"
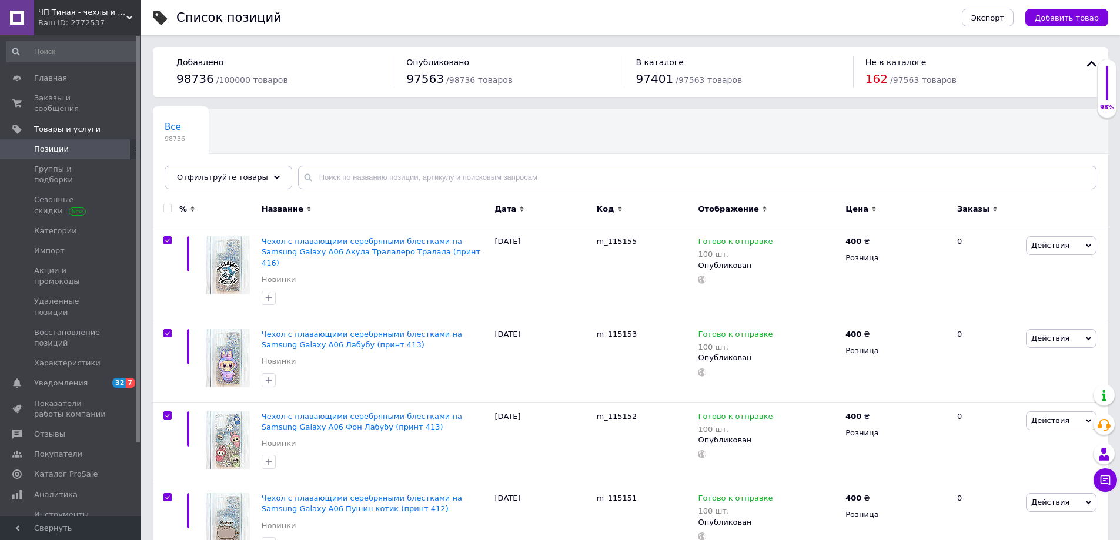
checkbox input "true"
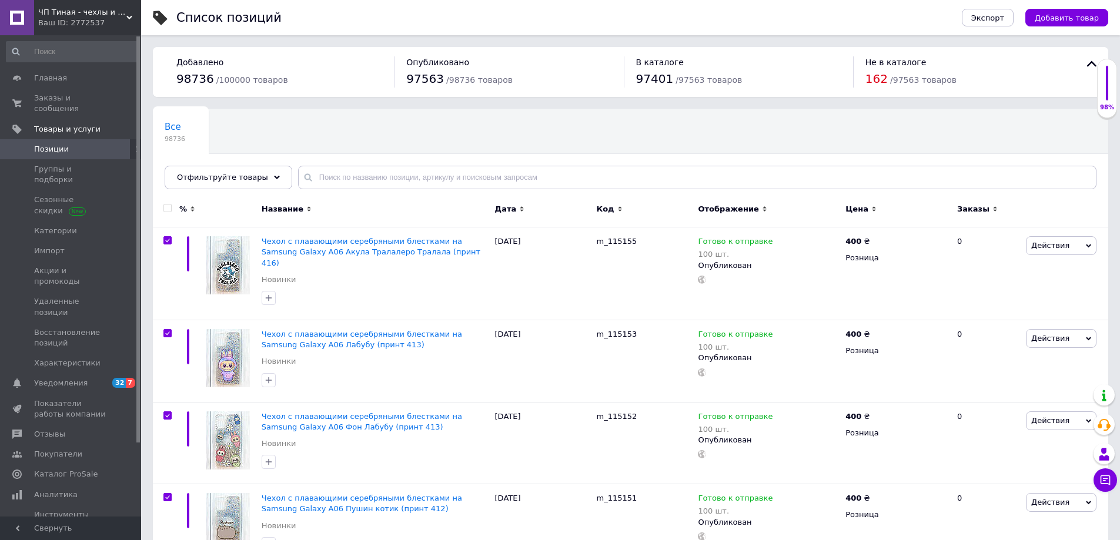
checkbox input "true"
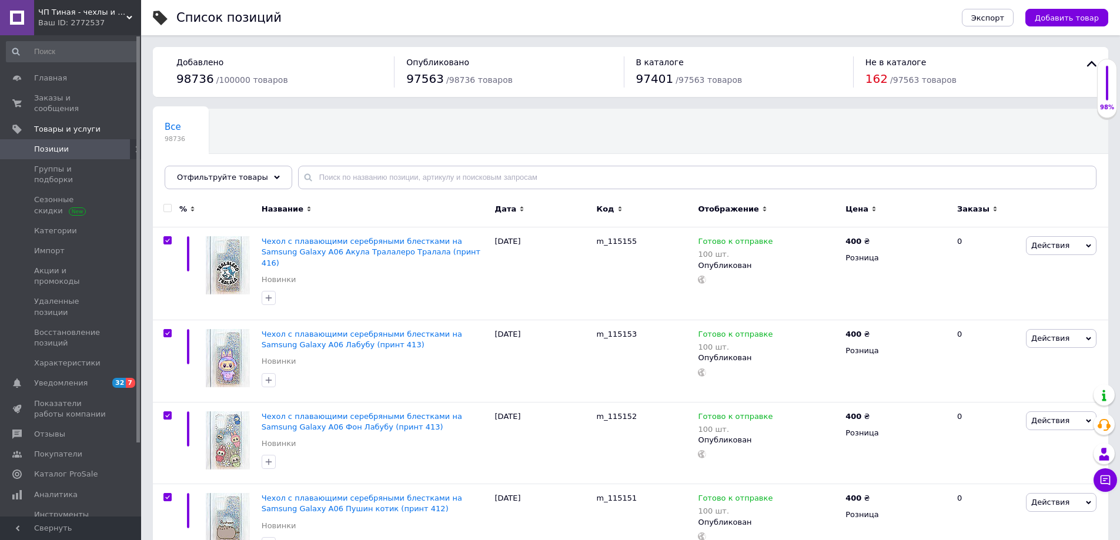
checkbox input "true"
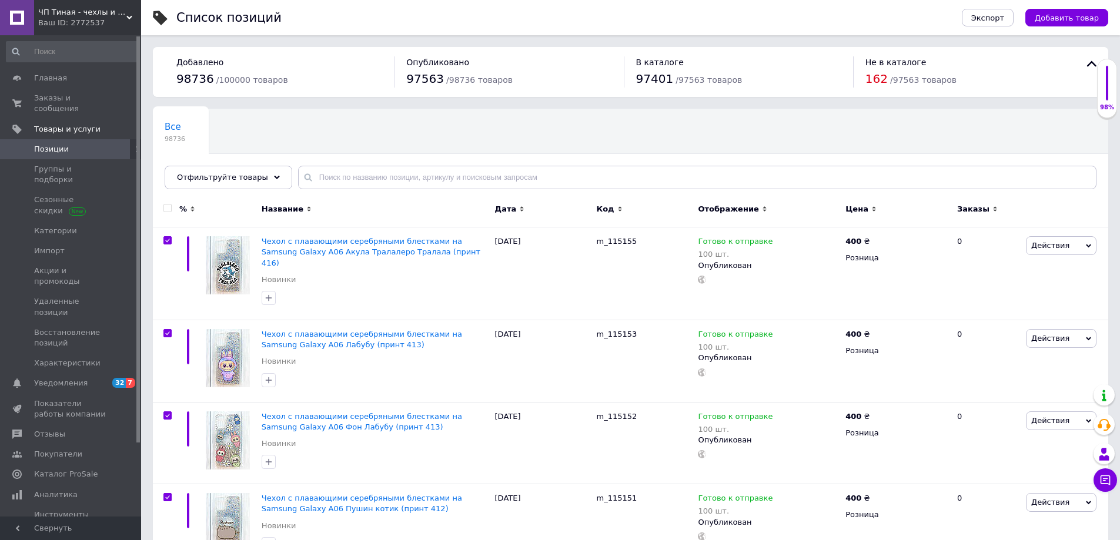
checkbox input "true"
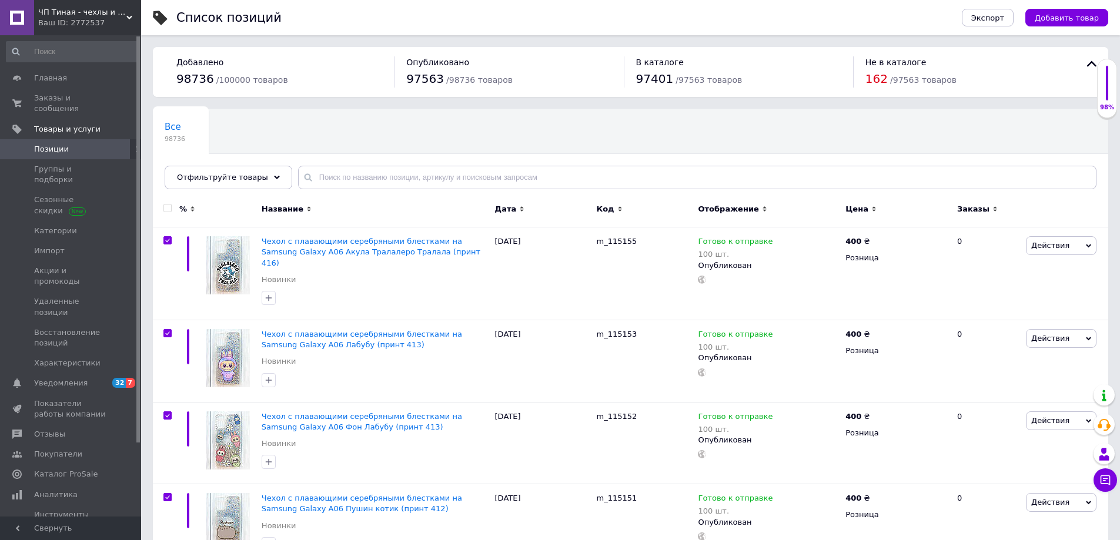
checkbox input "true"
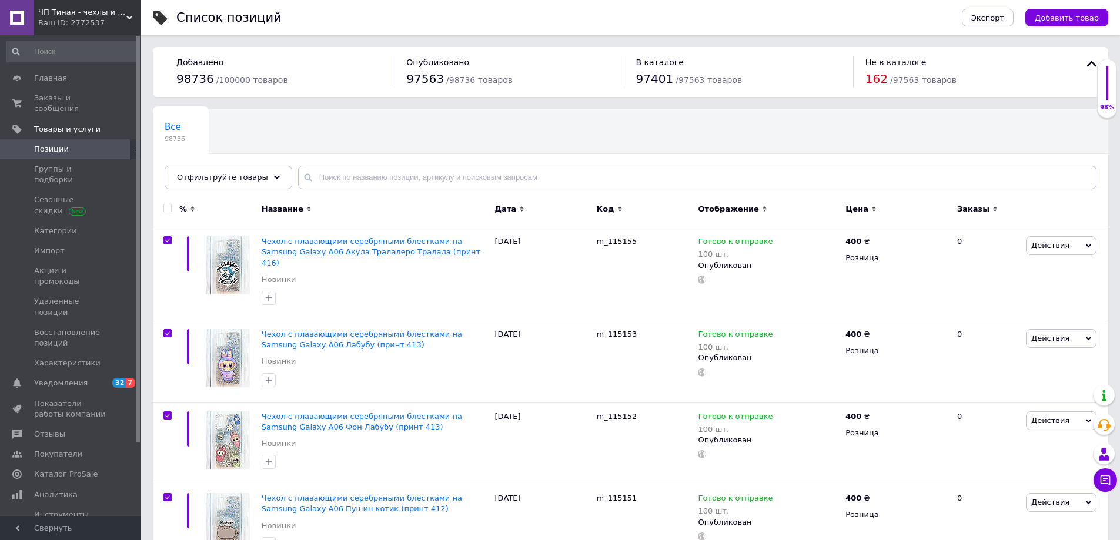
checkbox input "true"
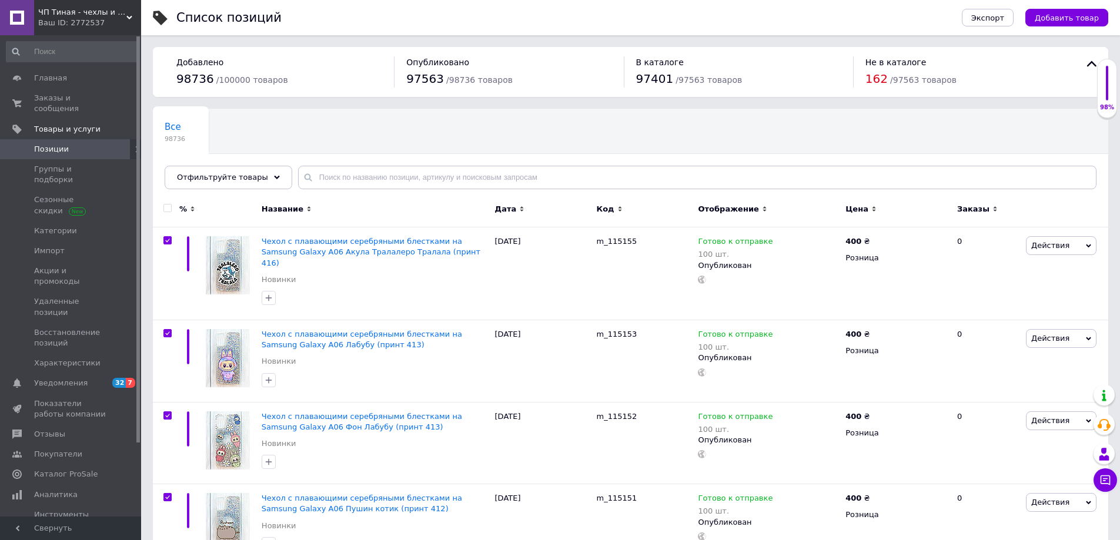
checkbox input "true"
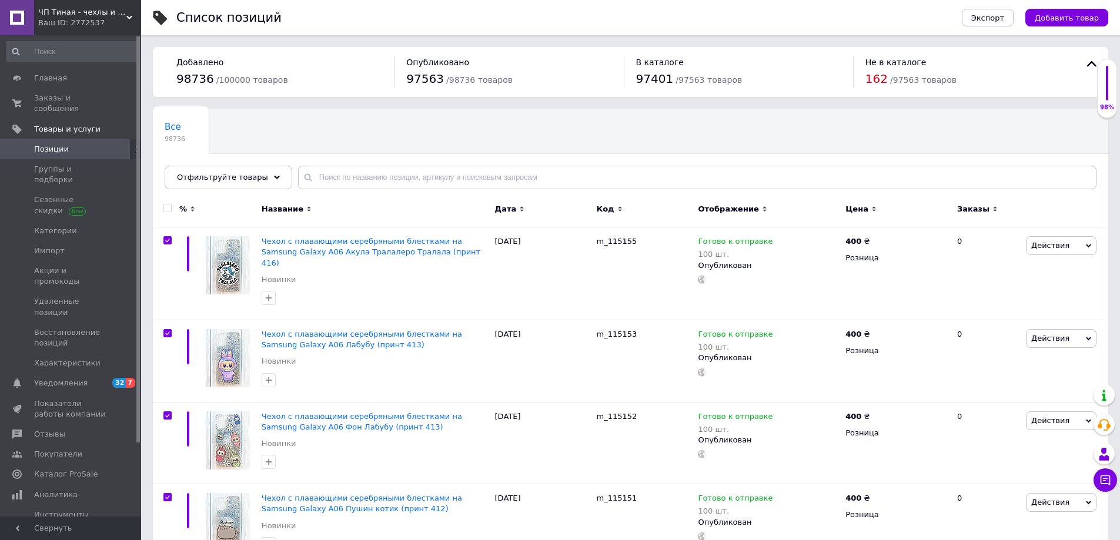
checkbox input "true"
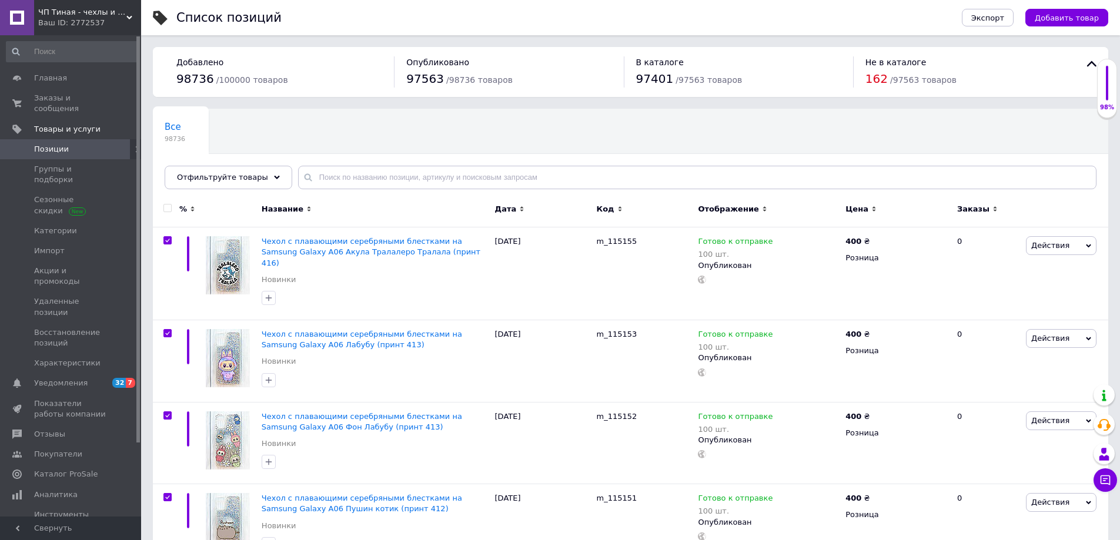
checkbox input "true"
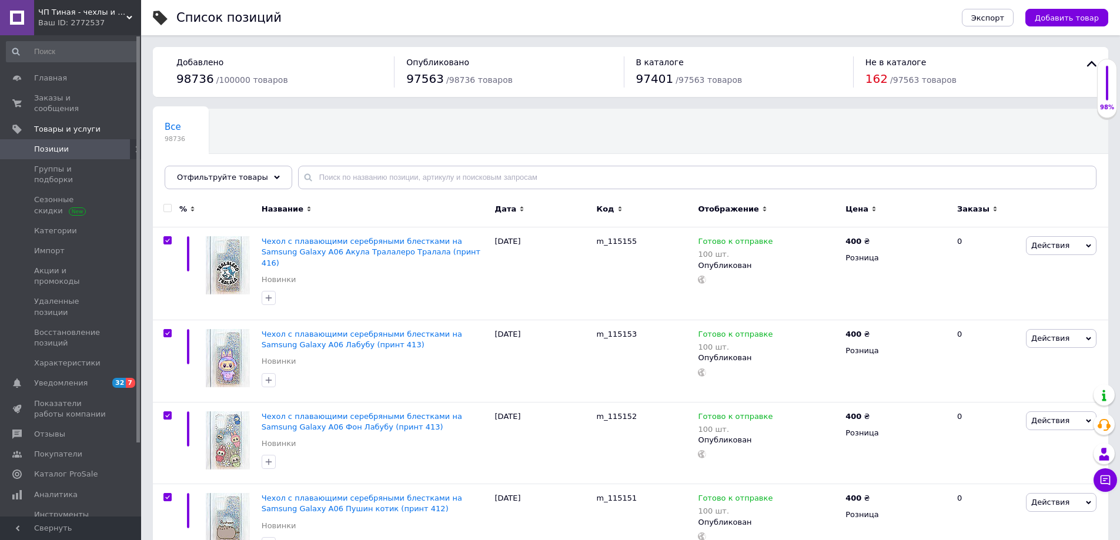
checkbox input "true"
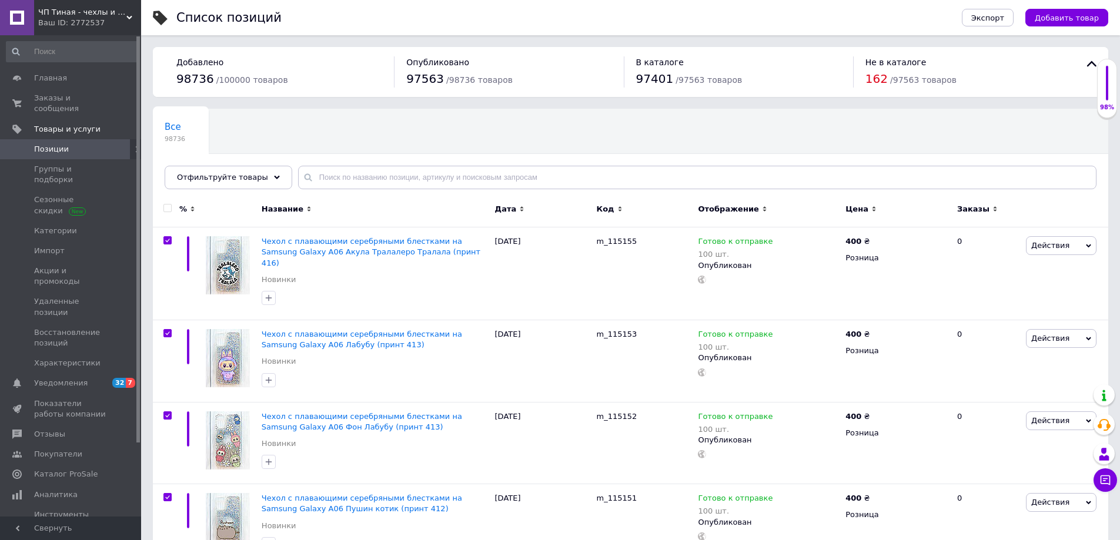
checkbox input "true"
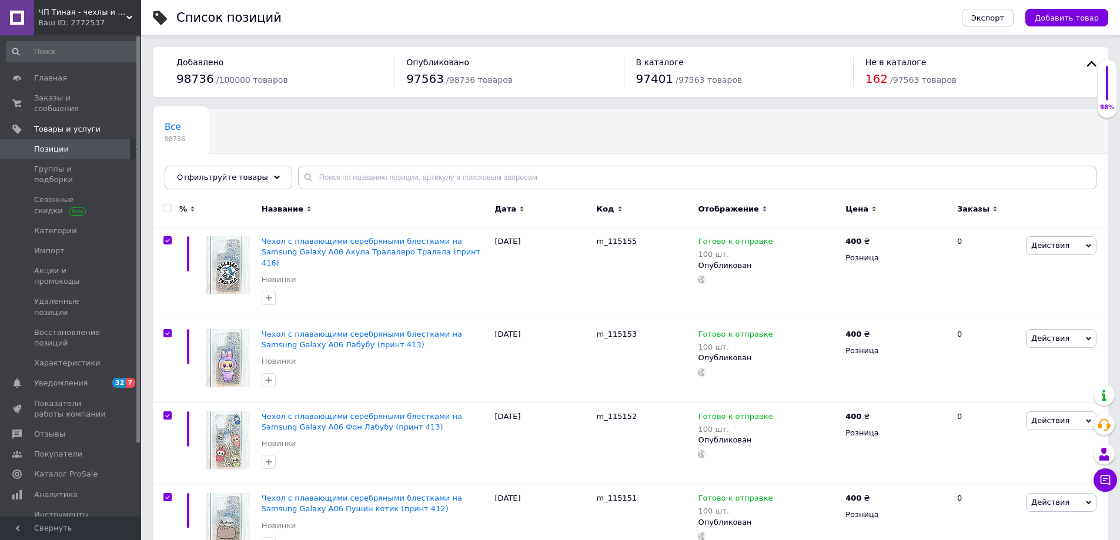
checkbox input "true"
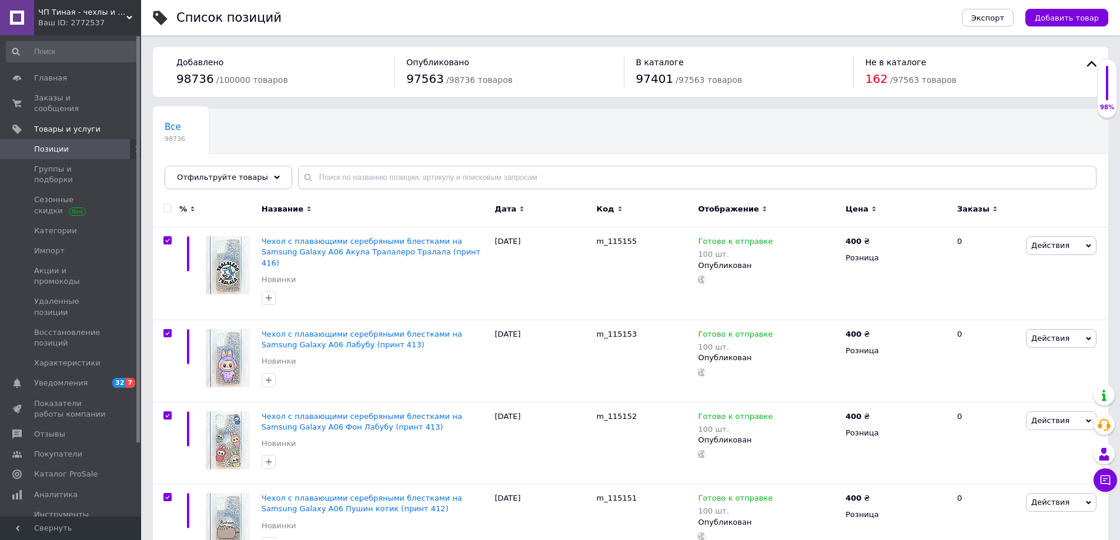
checkbox input "true"
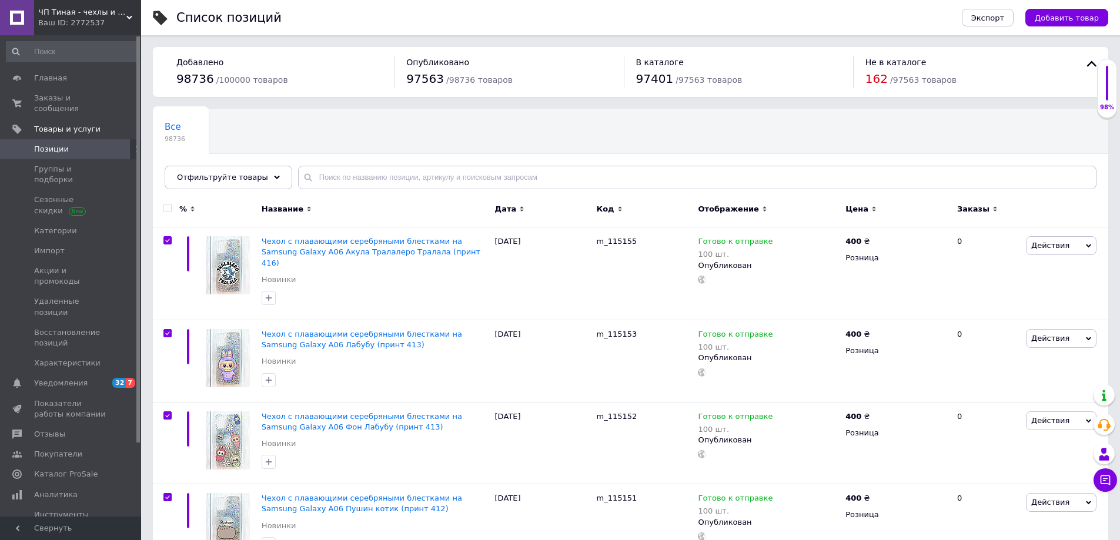
checkbox input "true"
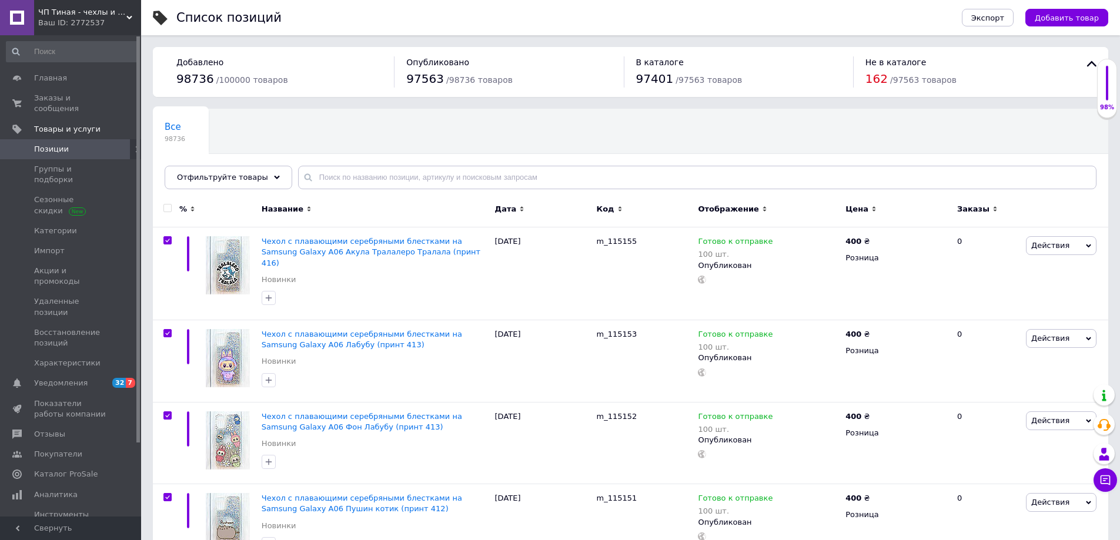
checkbox input "true"
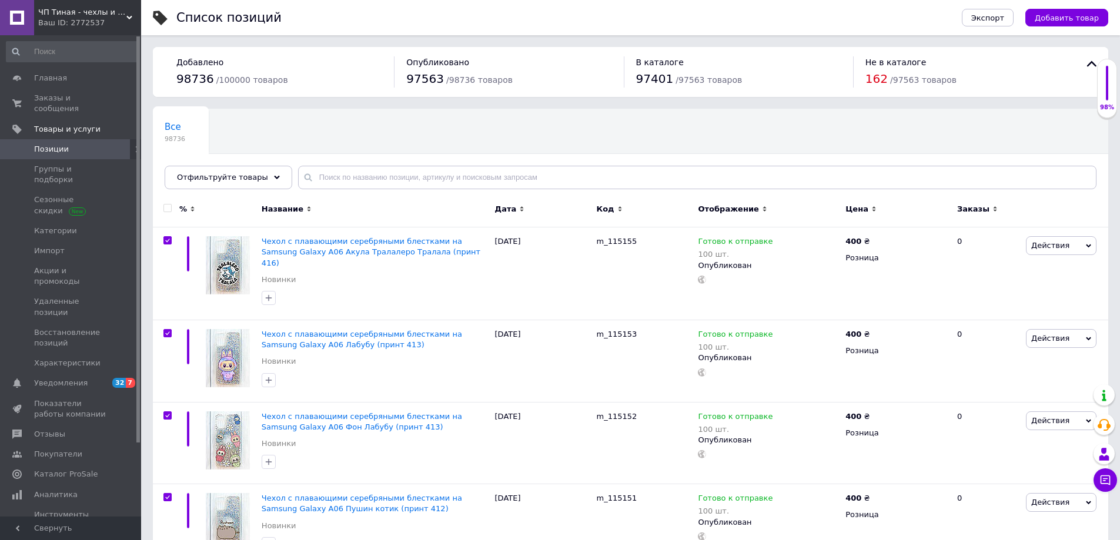
checkbox input "true"
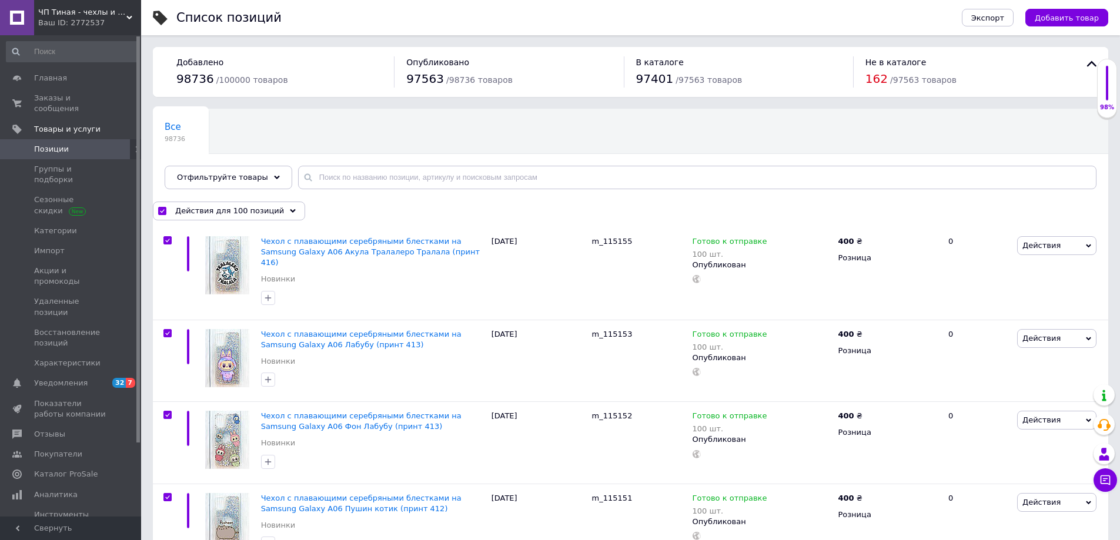
scroll to position [7942, 0]
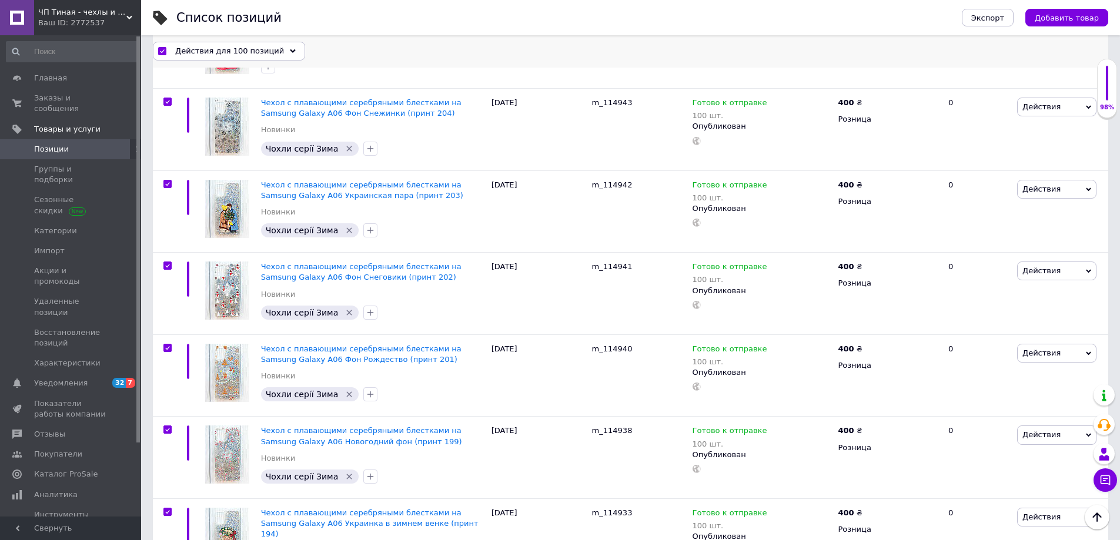
click at [250, 52] on span "Действия для 100 позиций" at bounding box center [229, 51] width 109 height 11
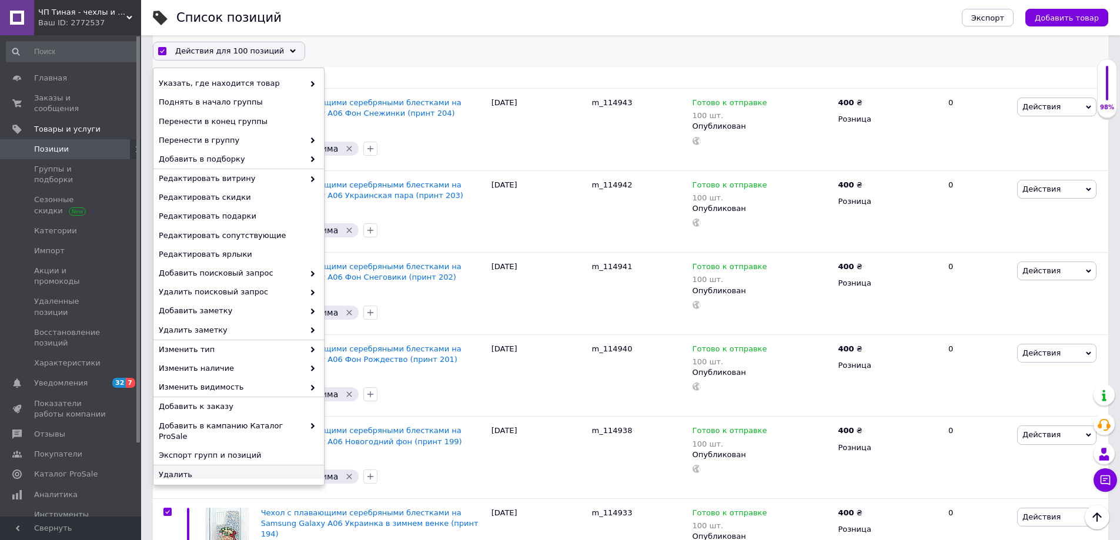
click at [181, 470] on span "Удалить" at bounding box center [237, 475] width 157 height 11
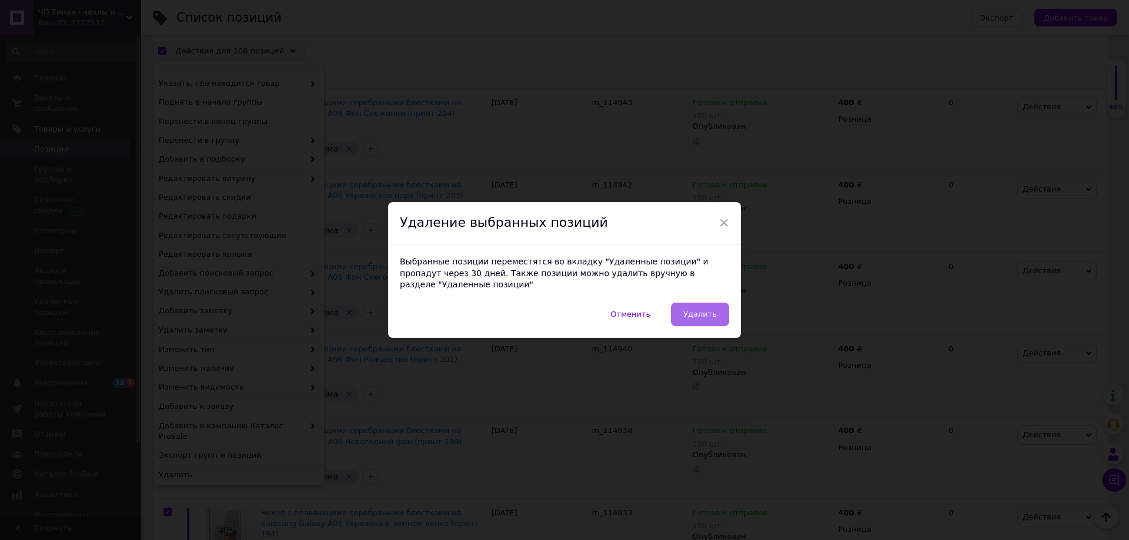
click at [716, 303] on button "Удалить" at bounding box center [700, 315] width 58 height 24
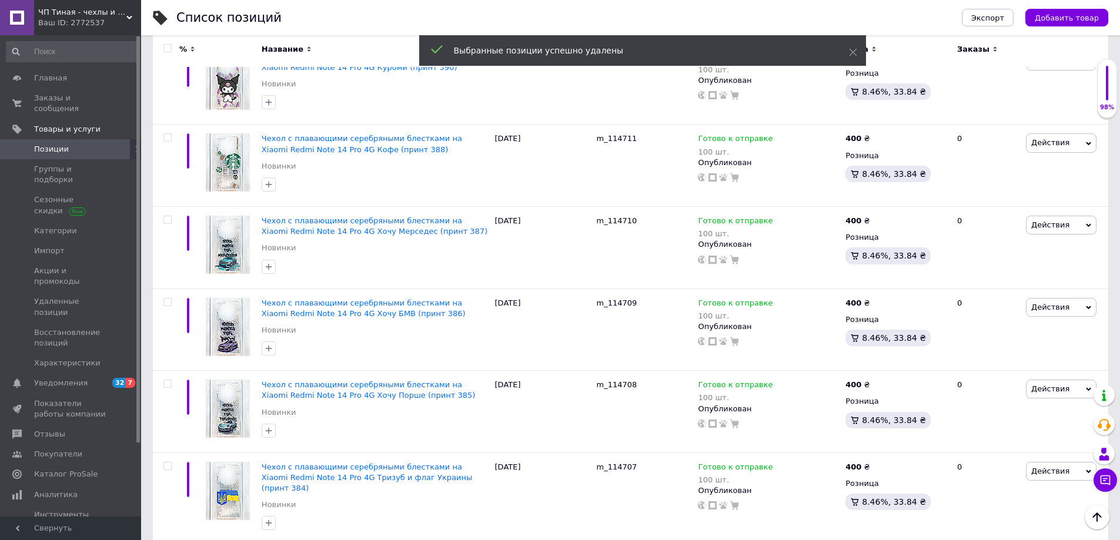
click at [169, 46] on input "checkbox" at bounding box center [167, 49] width 8 height 8
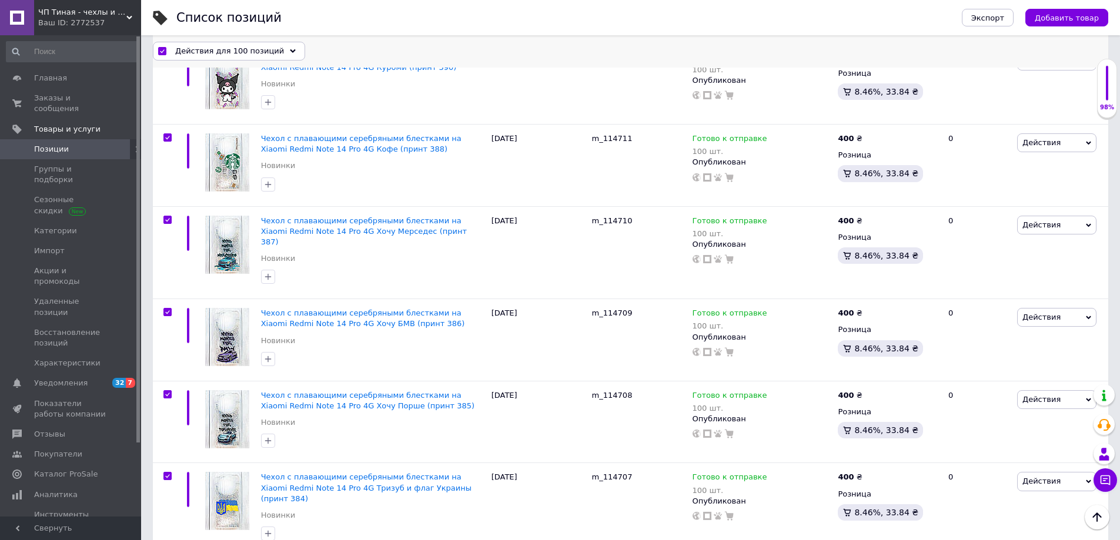
click at [245, 50] on span "Действия для 100 позиций" at bounding box center [229, 51] width 109 height 11
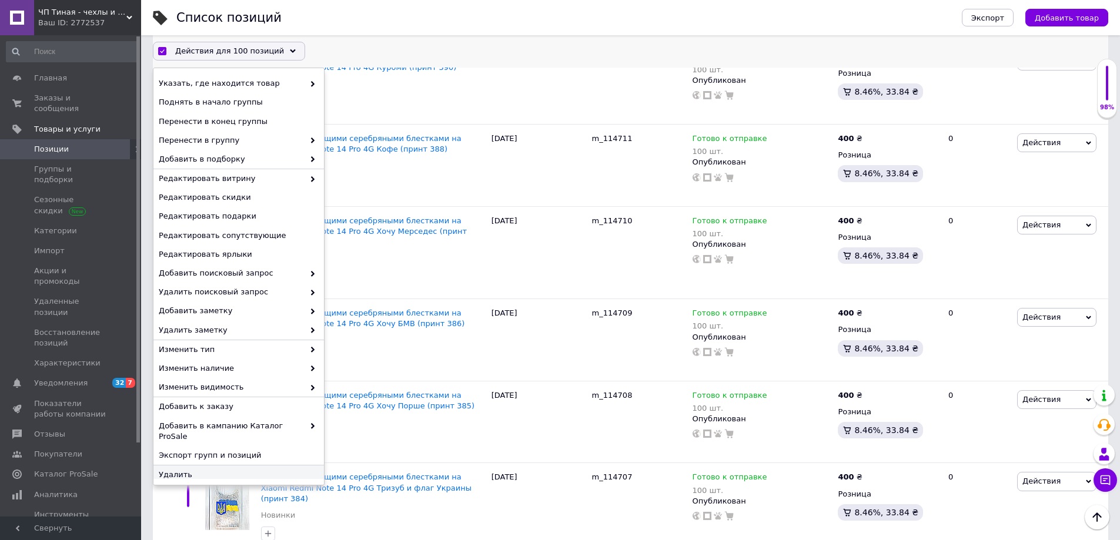
click at [186, 470] on span "Удалить" at bounding box center [237, 475] width 157 height 11
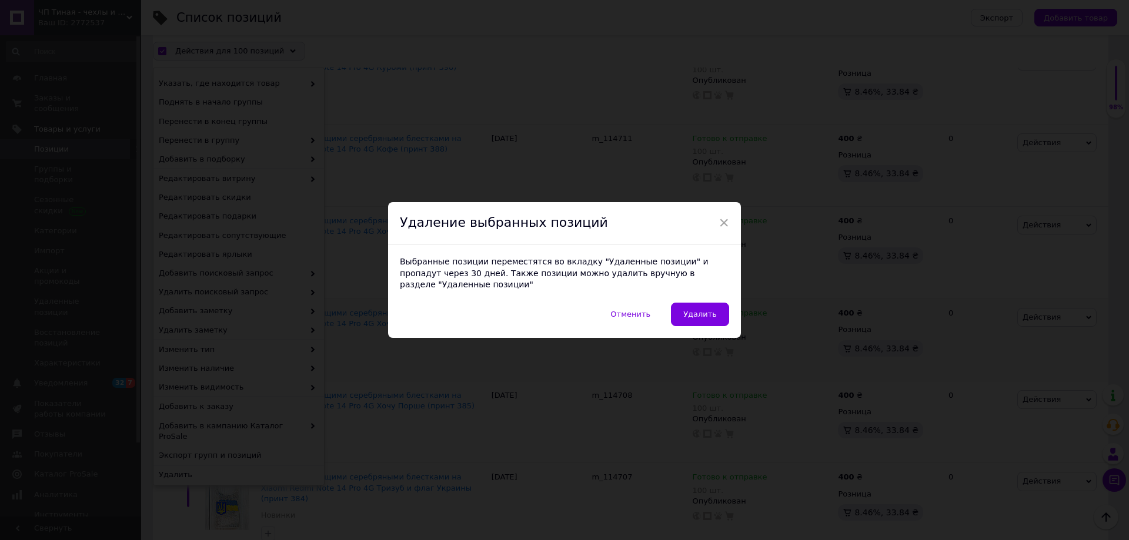
click at [701, 303] on button "Удалить" at bounding box center [700, 315] width 58 height 24
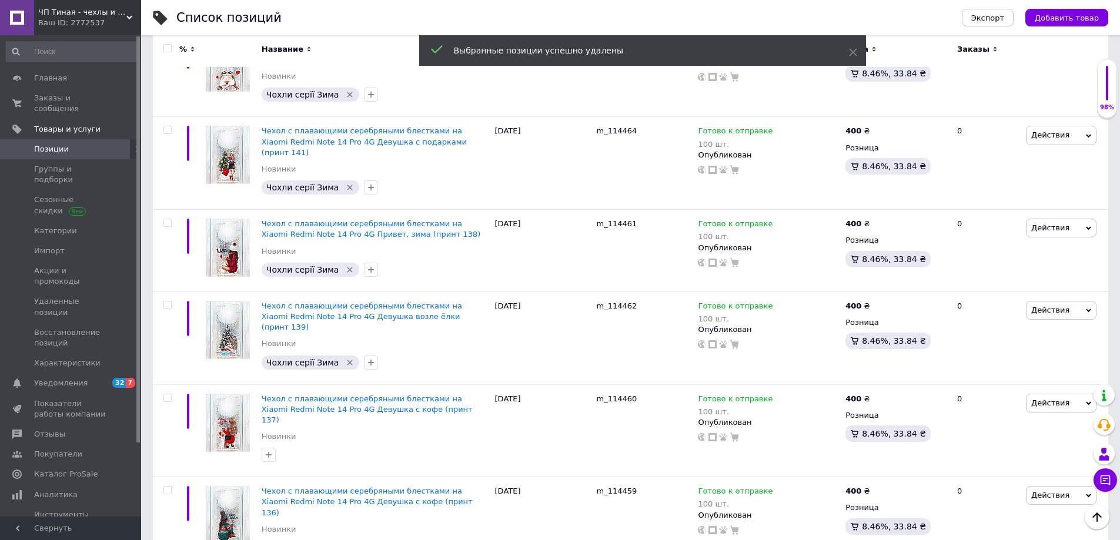
click at [167, 48] on input "checkbox" at bounding box center [167, 49] width 8 height 8
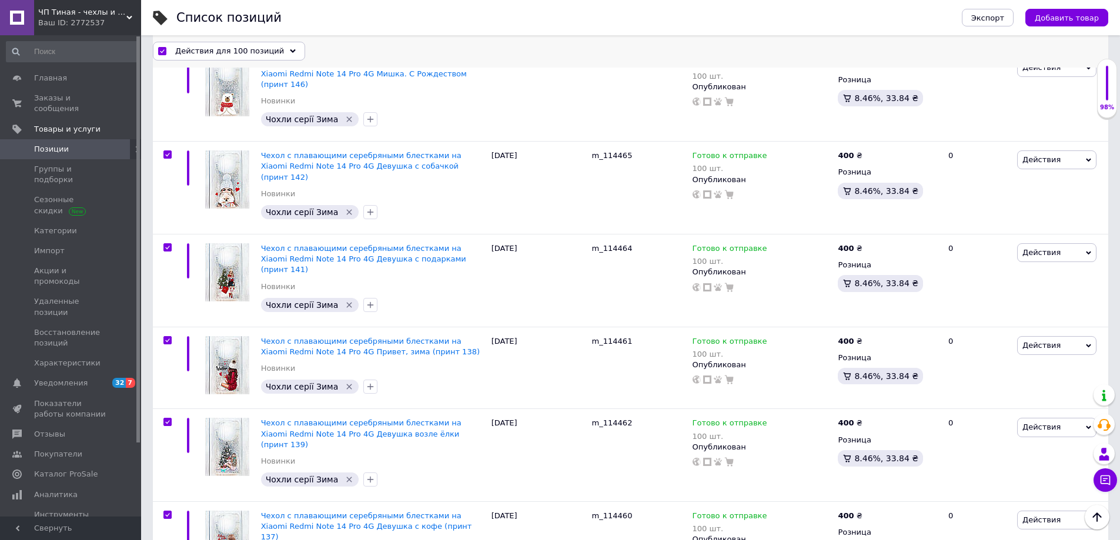
click at [246, 52] on span "Действия для 100 позиций" at bounding box center [229, 51] width 109 height 11
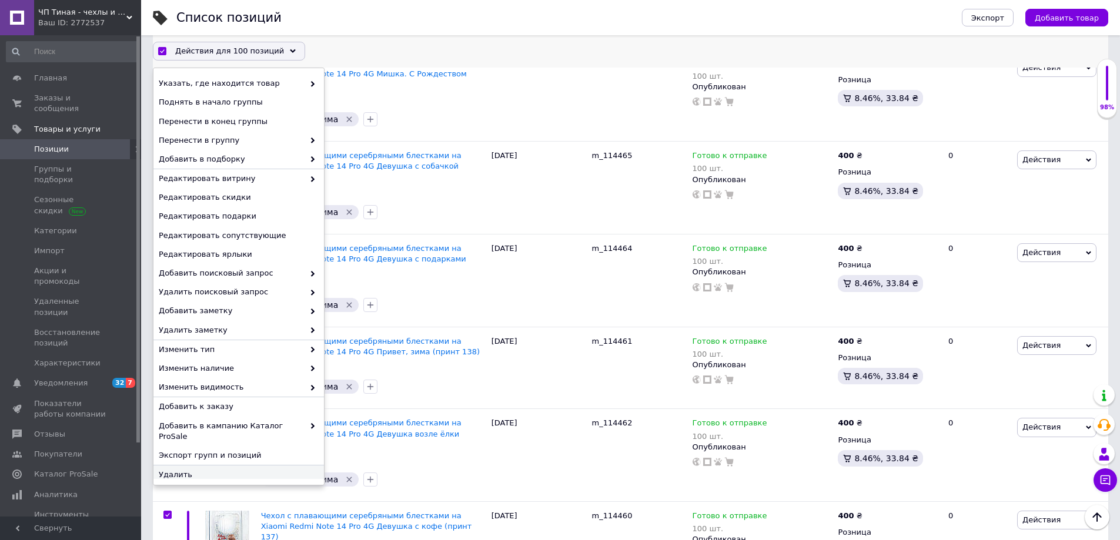
click at [178, 470] on span "Удалить" at bounding box center [237, 475] width 157 height 11
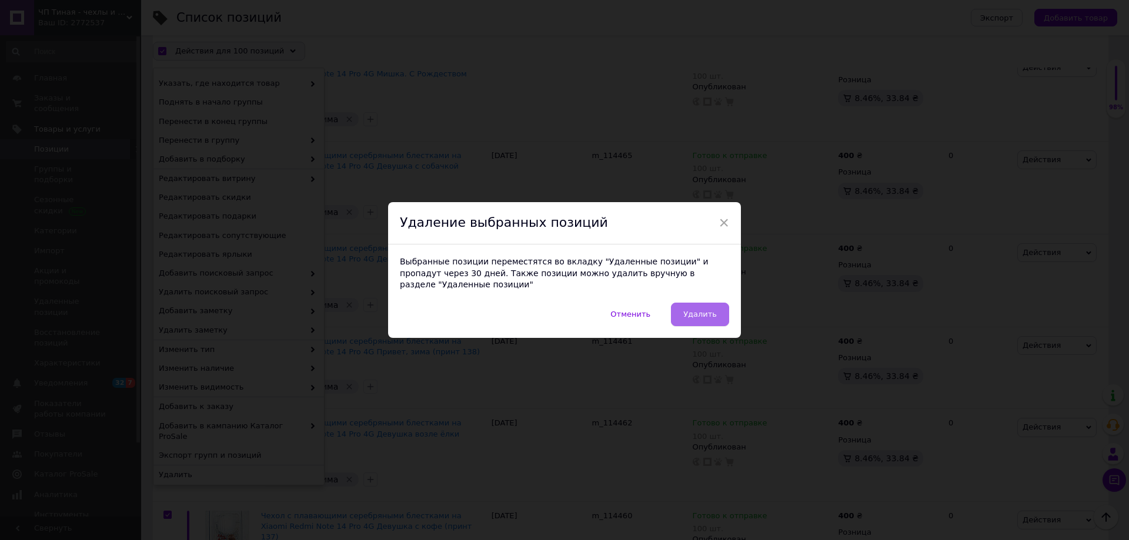
click at [692, 303] on button "Удалить" at bounding box center [700, 315] width 58 height 24
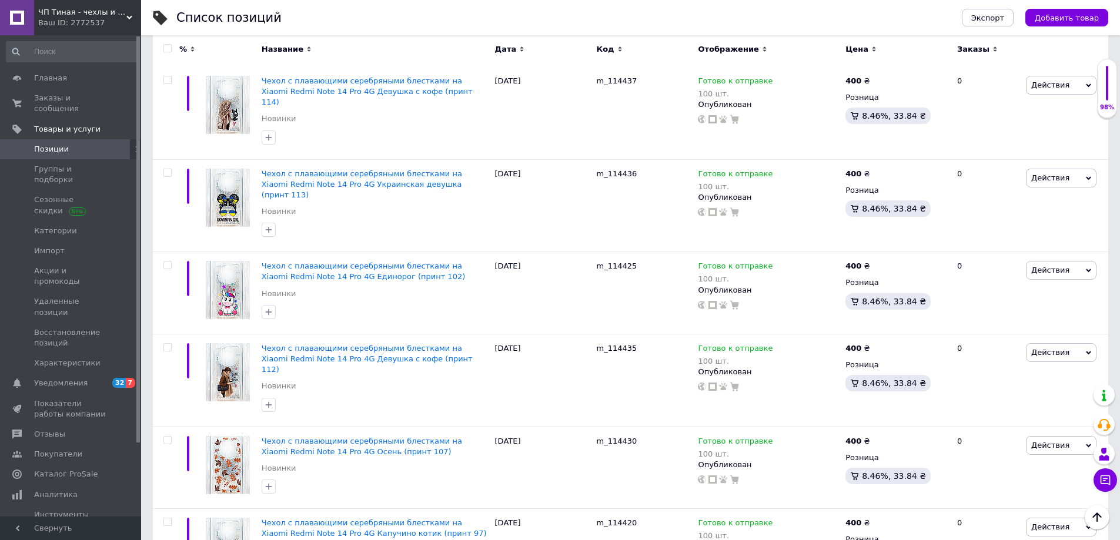
scroll to position [0, 0]
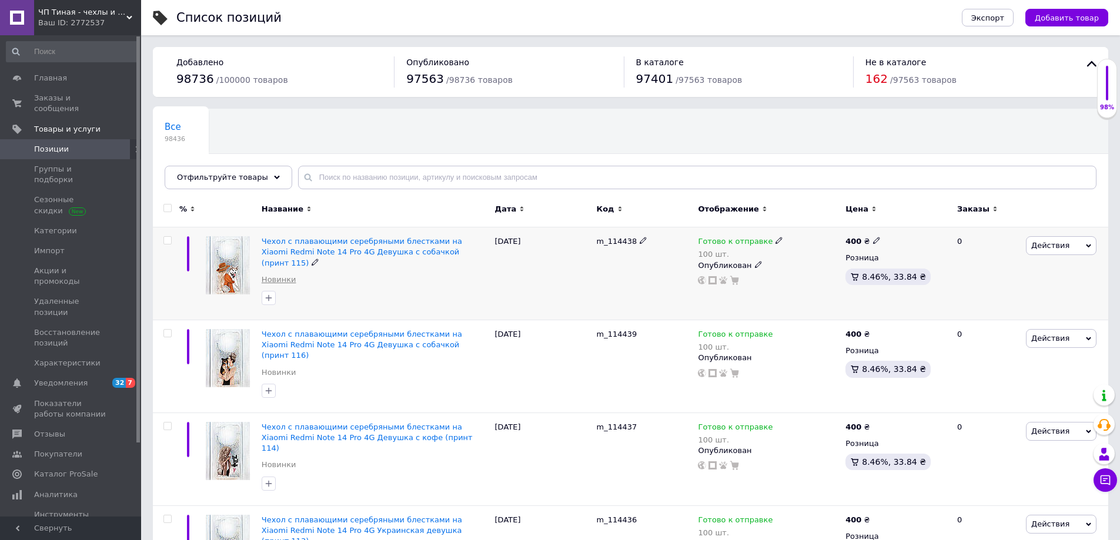
click at [283, 275] on link "Новинки" at bounding box center [279, 280] width 35 height 11
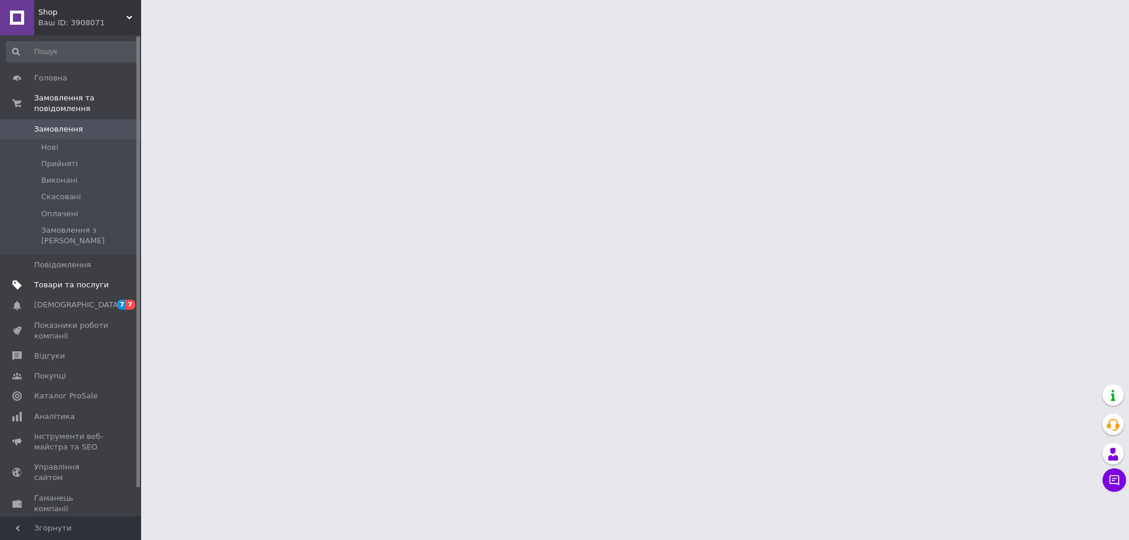
click at [66, 280] on span "Товари та послуги" at bounding box center [71, 285] width 75 height 11
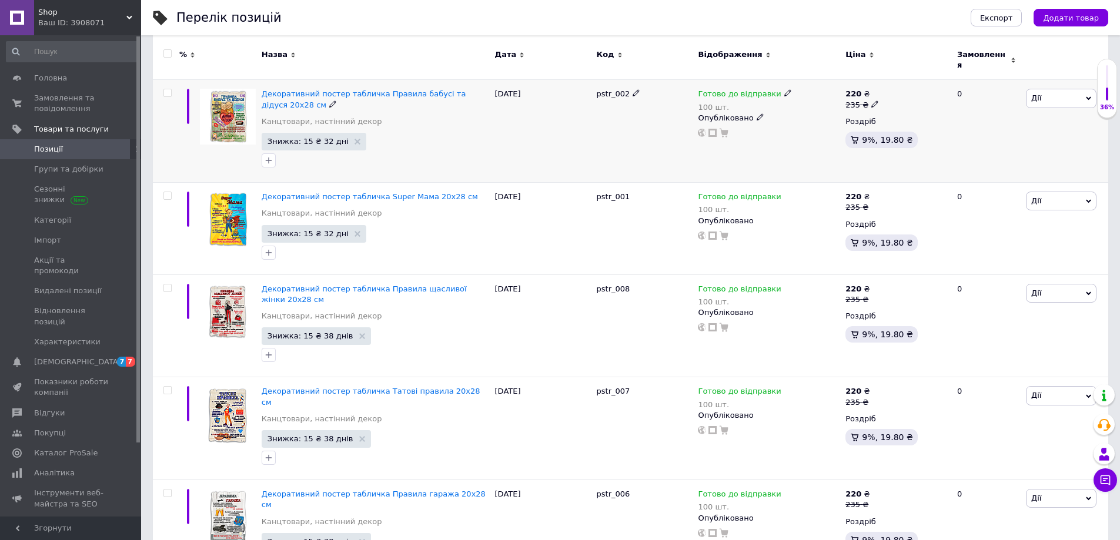
scroll to position [176, 0]
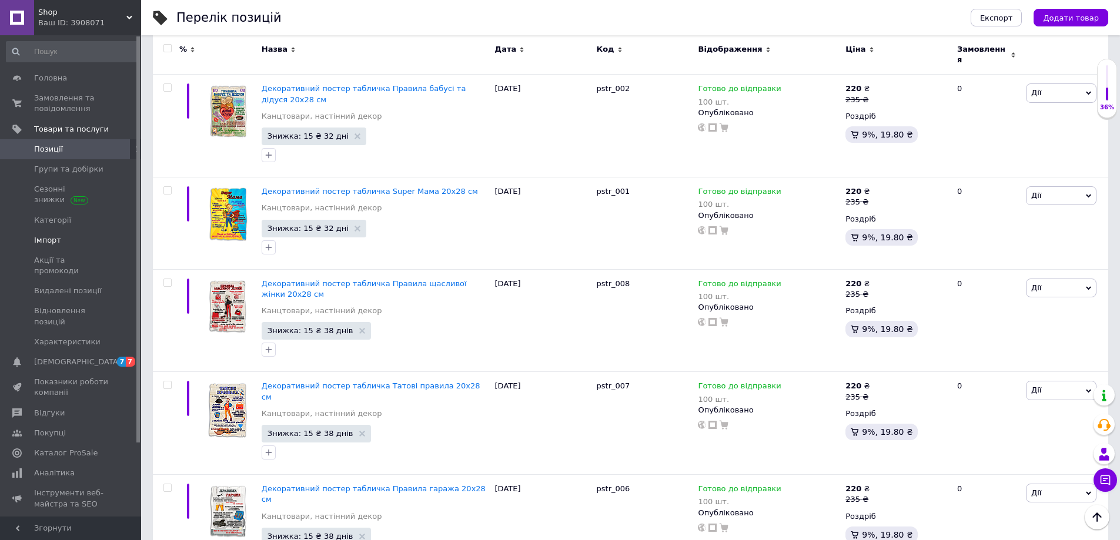
click at [37, 235] on span "Імпорт" at bounding box center [47, 240] width 27 height 11
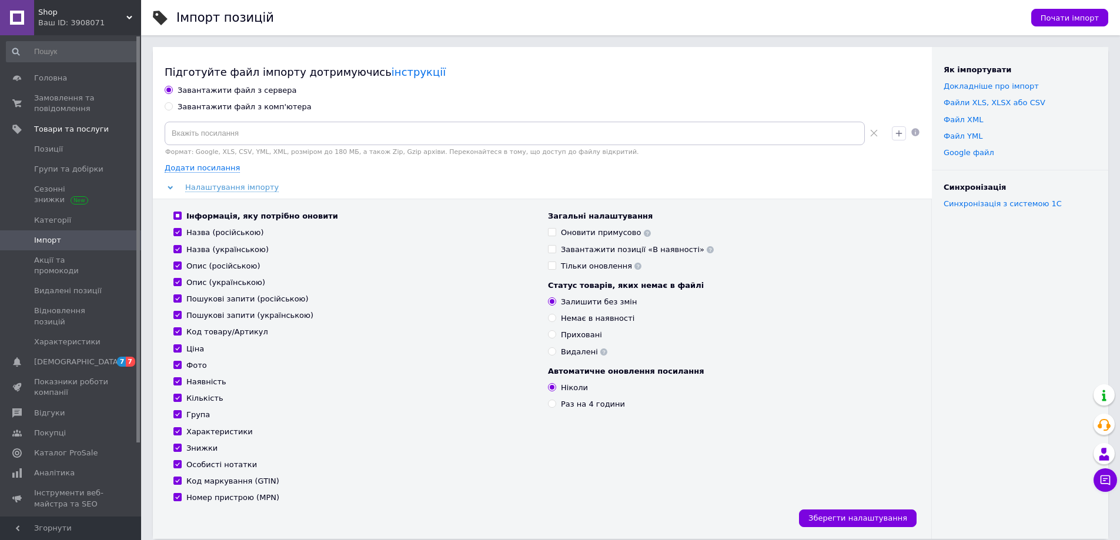
click at [218, 108] on div "Завантажити файл з комп'ютера" at bounding box center [245, 107] width 134 height 11
click at [172, 108] on input "Завантажити файл з комп'ютера" at bounding box center [169, 106] width 8 height 8
radio input "true"
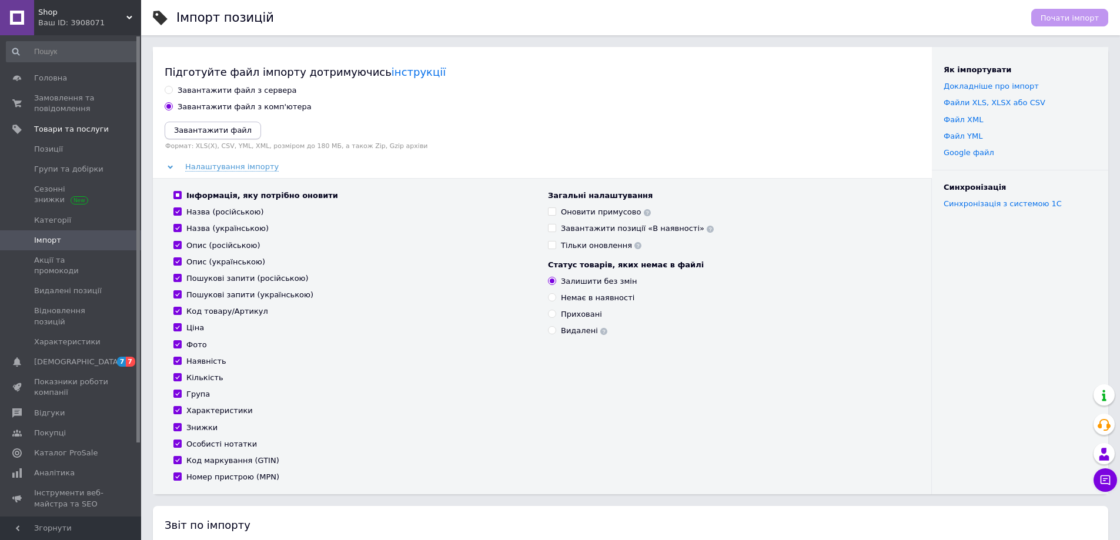
click at [218, 131] on icon "Завантажити файл" at bounding box center [213, 130] width 78 height 9
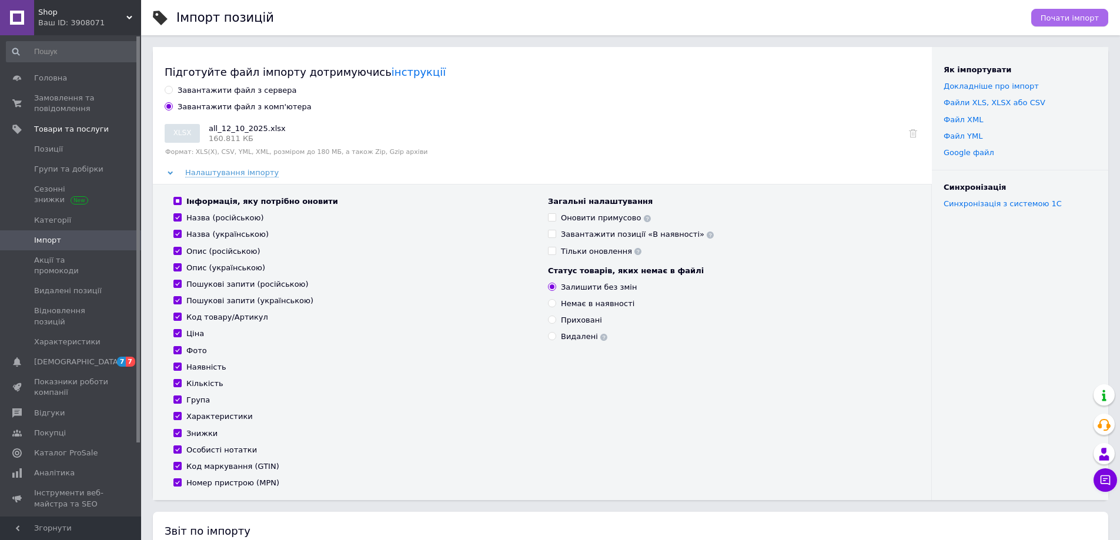
click at [1064, 17] on span "Почати імпорт" at bounding box center [1070, 18] width 58 height 9
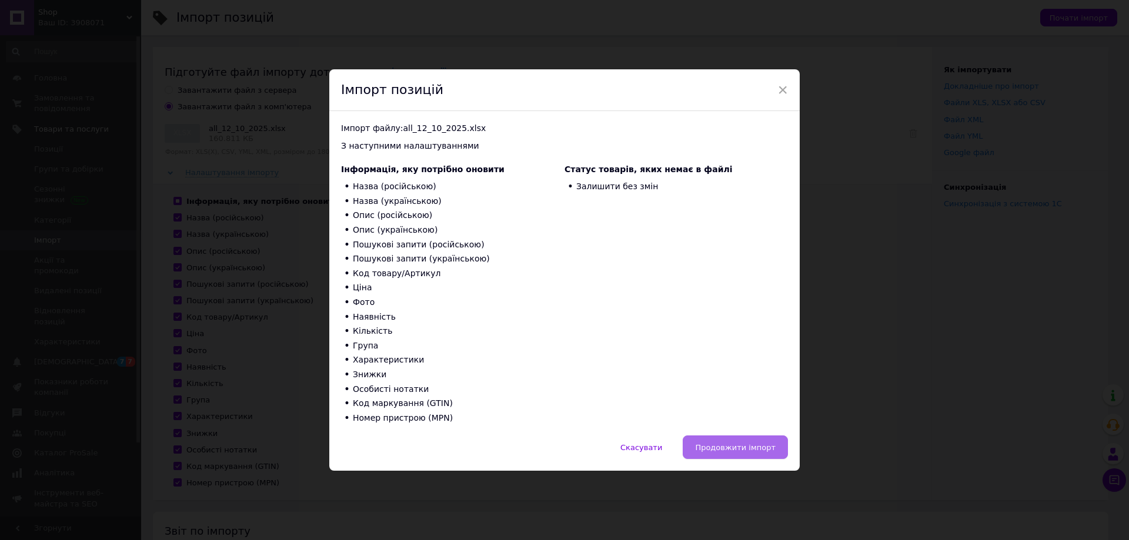
click at [744, 448] on span "Продовжити імпорт" at bounding box center [735, 447] width 81 height 9
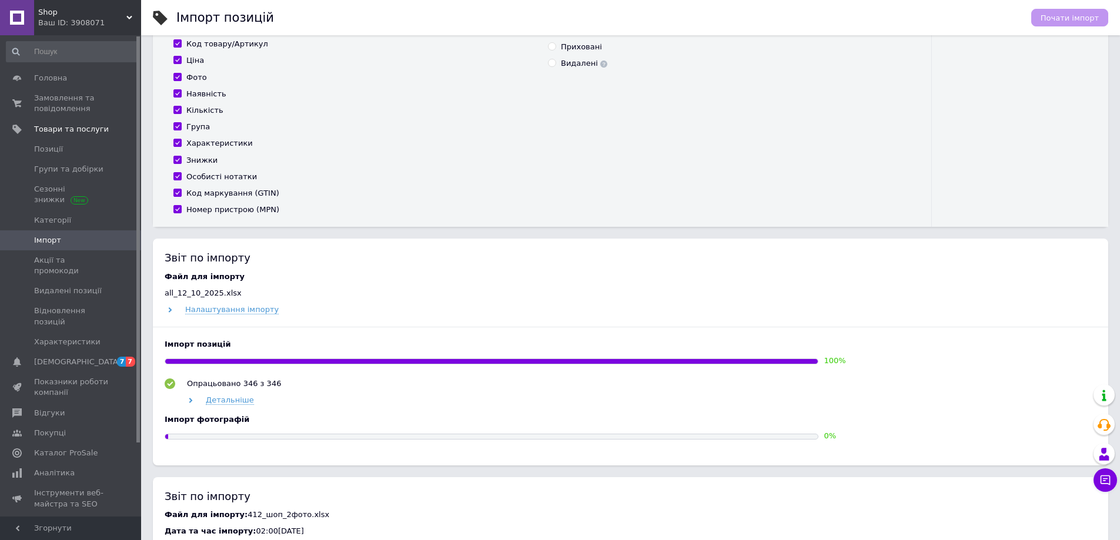
scroll to position [294, 0]
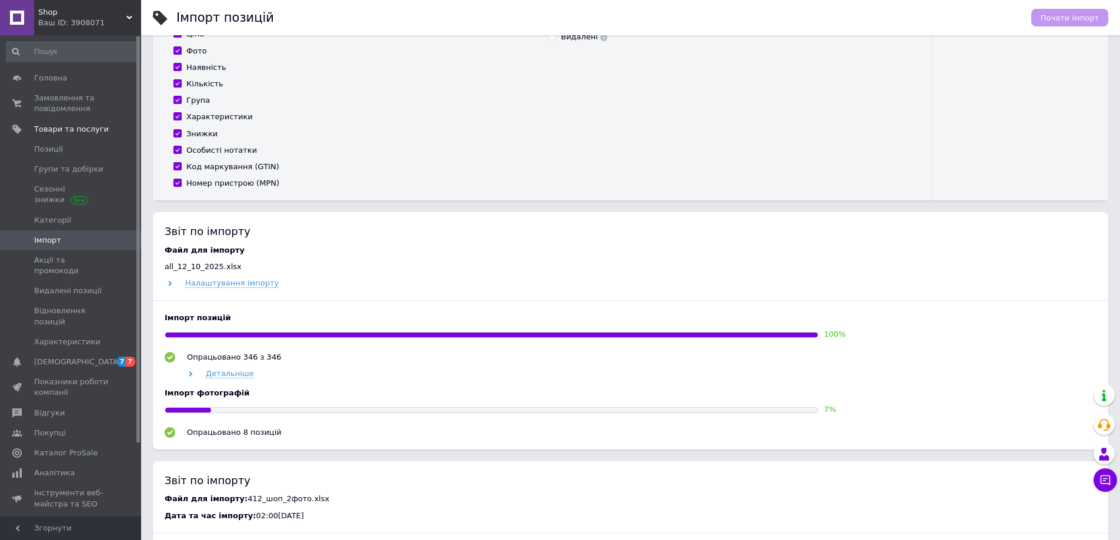
click at [130, 19] on icon at bounding box center [129, 18] width 6 height 6
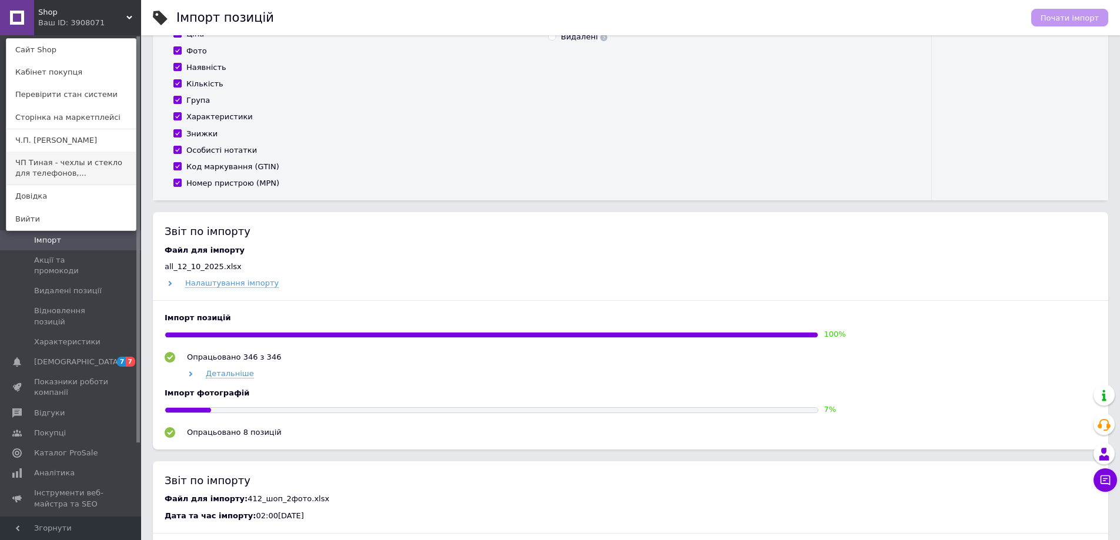
click at [88, 169] on link "ЧП Тиная - чехлы и стекло для телефонов,..." at bounding box center [70, 168] width 129 height 33
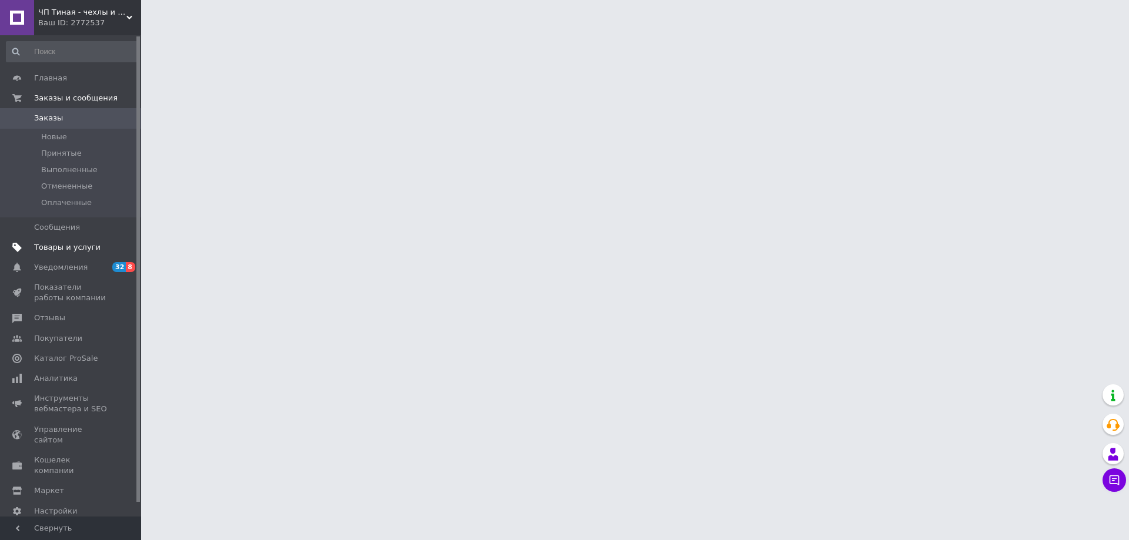
click at [67, 248] on span "Товары и услуги" at bounding box center [67, 247] width 66 height 11
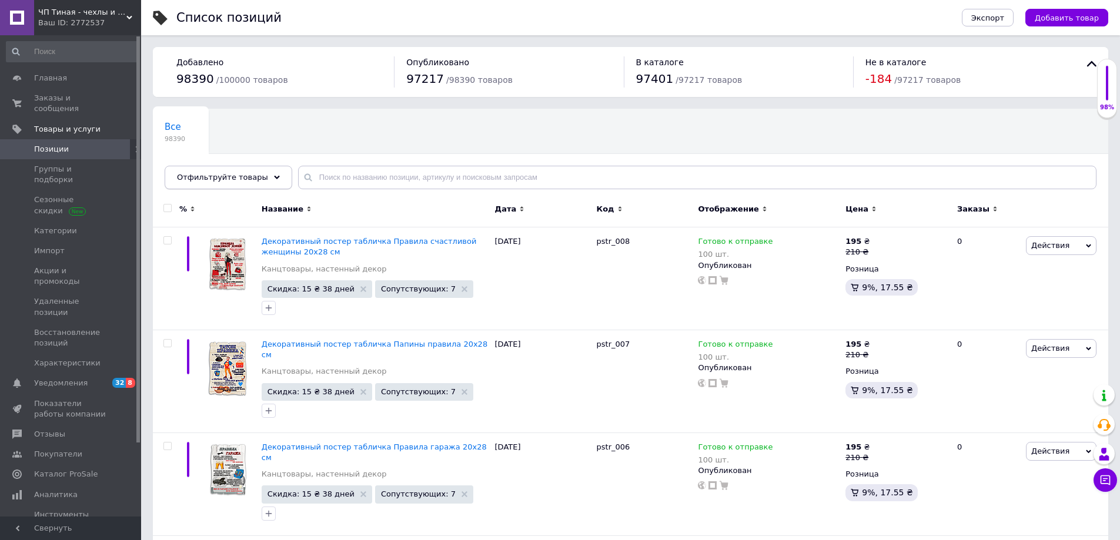
click at [266, 180] on div "Отфильтруйте товары" at bounding box center [229, 178] width 128 height 24
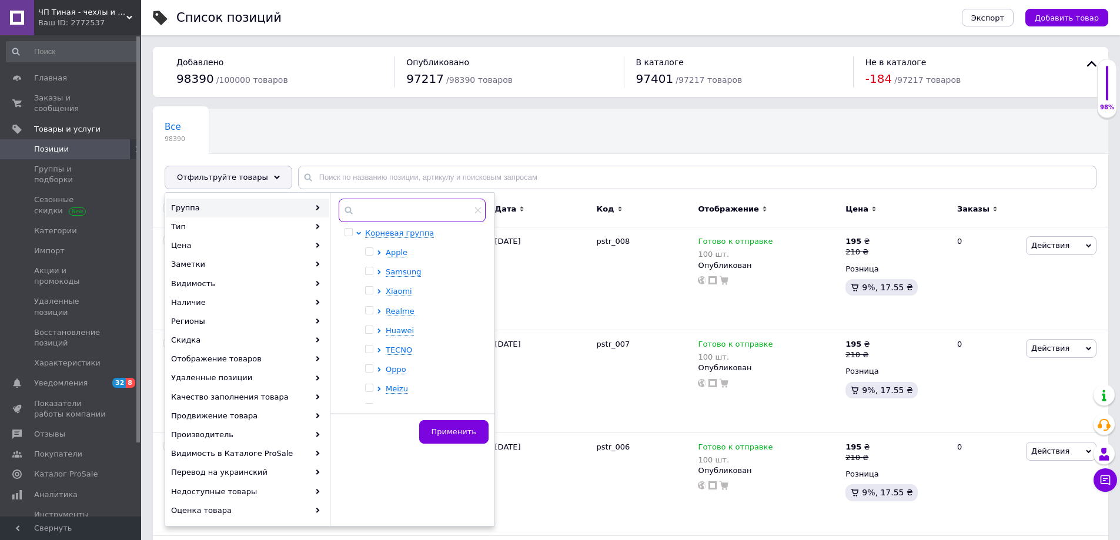
click at [372, 213] on input "text" at bounding box center [412, 211] width 147 height 24
type input "ф"
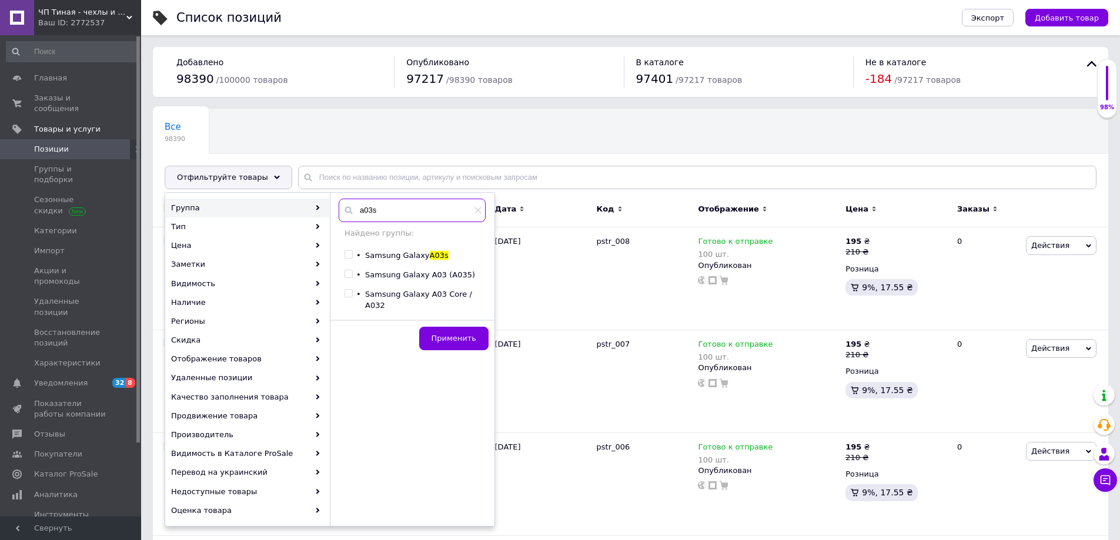
type input "a03s"
click at [347, 255] on input "checkbox" at bounding box center [349, 255] width 8 height 8
checkbox input "true"
click at [442, 334] on span "Применить" at bounding box center [454, 338] width 45 height 9
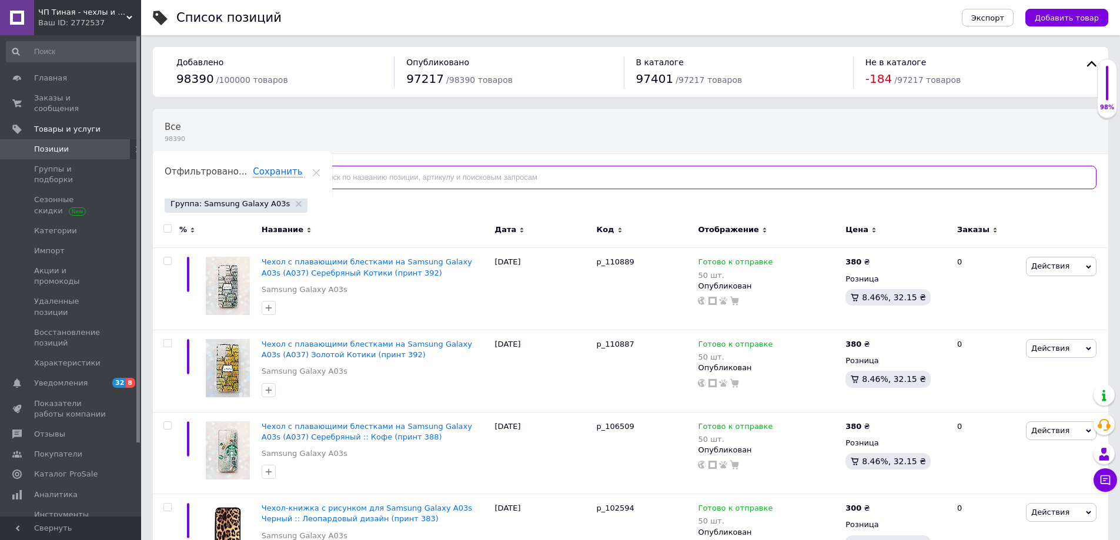
click at [341, 179] on input "text" at bounding box center [697, 178] width 799 height 24
type input ","
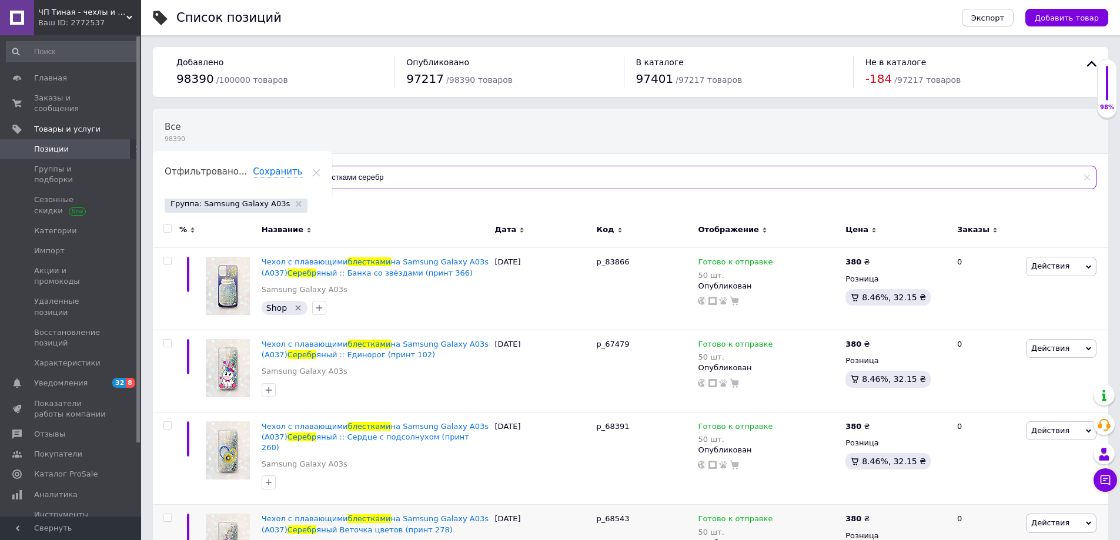
type input "блестками серебр"
click at [393, 177] on input "блестками серебр" at bounding box center [697, 178] width 799 height 24
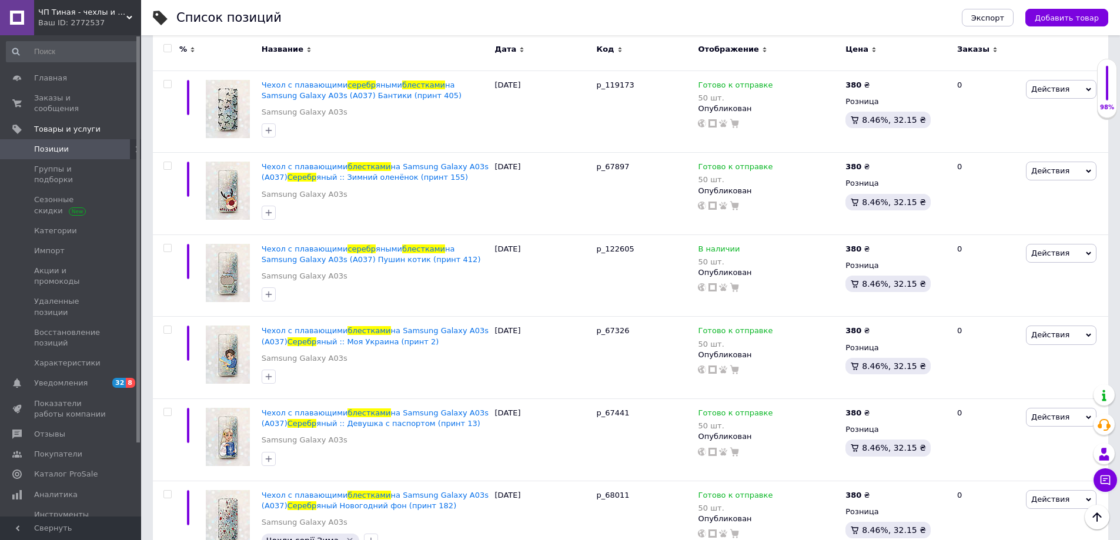
scroll to position [1724, 0]
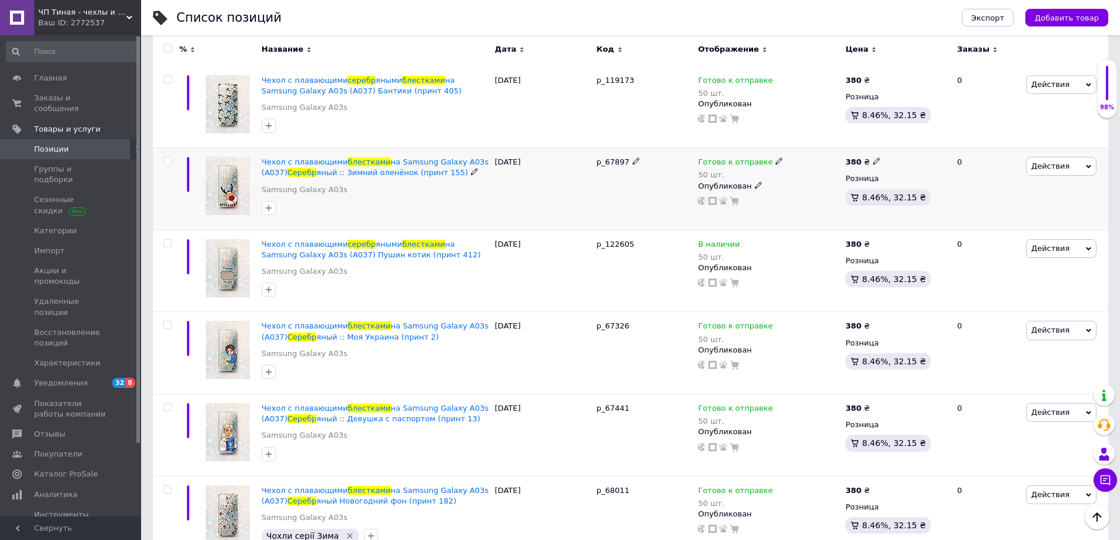
click at [165, 158] on input "checkbox" at bounding box center [167, 162] width 8 height 8
checkbox input "true"
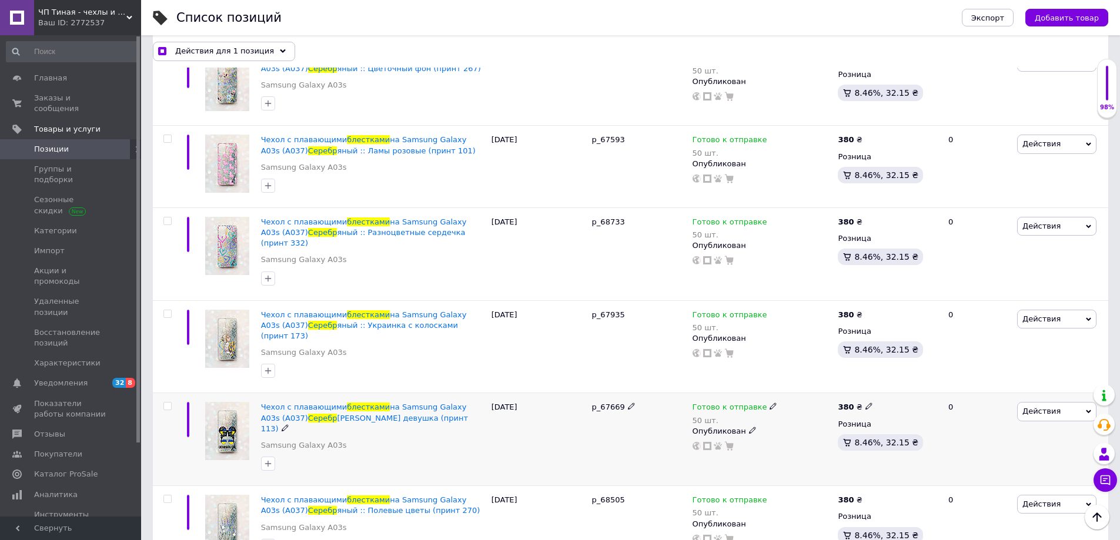
scroll to position [3796, 0]
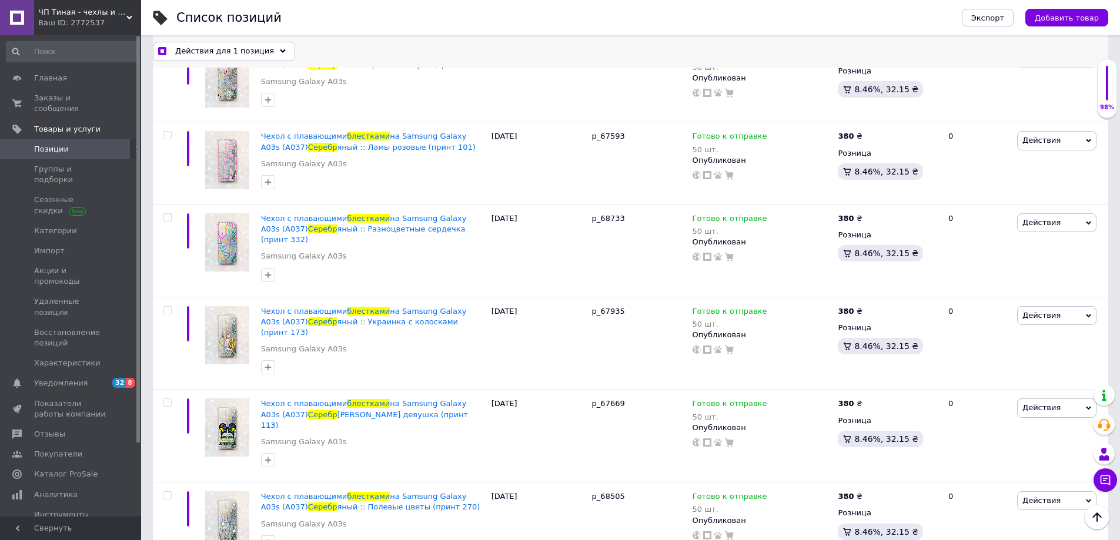
click at [245, 53] on span "Действия для 1 позиция" at bounding box center [224, 51] width 99 height 11
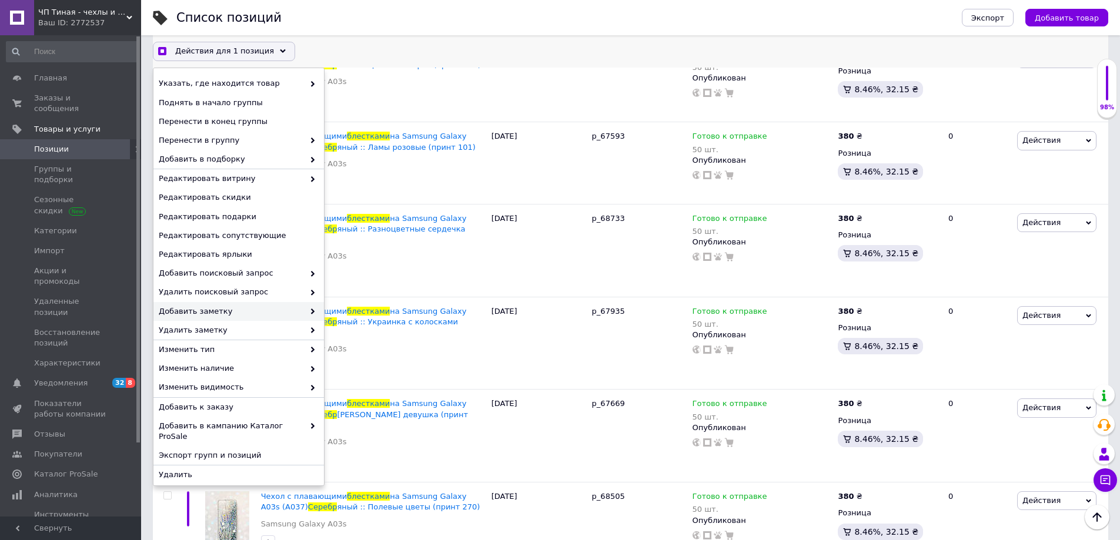
checkbox input "true"
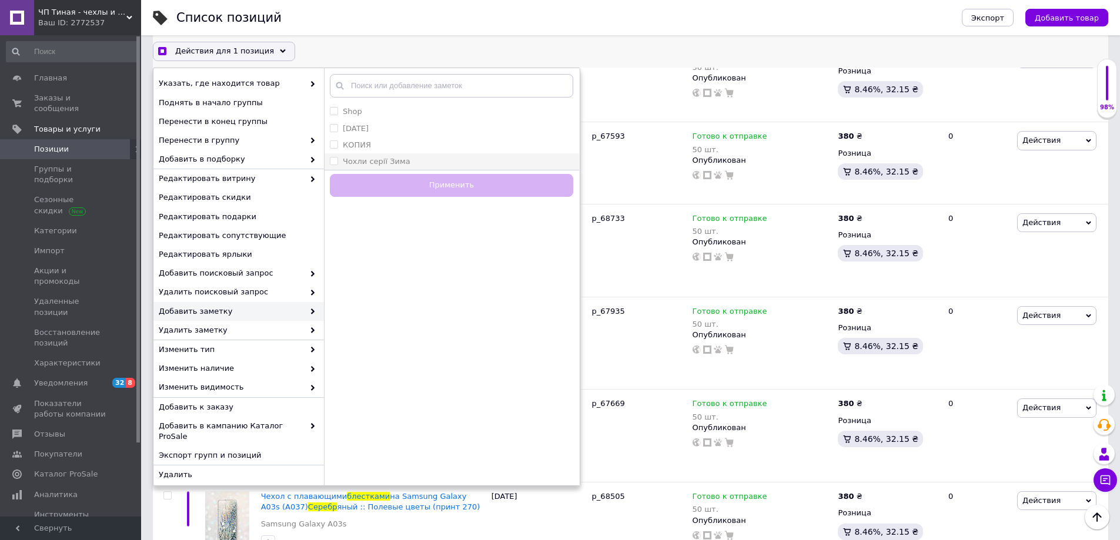
click at [397, 158] on label "Чохли серії Зима" at bounding box center [377, 161] width 68 height 9
checkbox input "true"
click at [417, 192] on button "Применить" at bounding box center [451, 185] width 243 height 23
checkbox input "false"
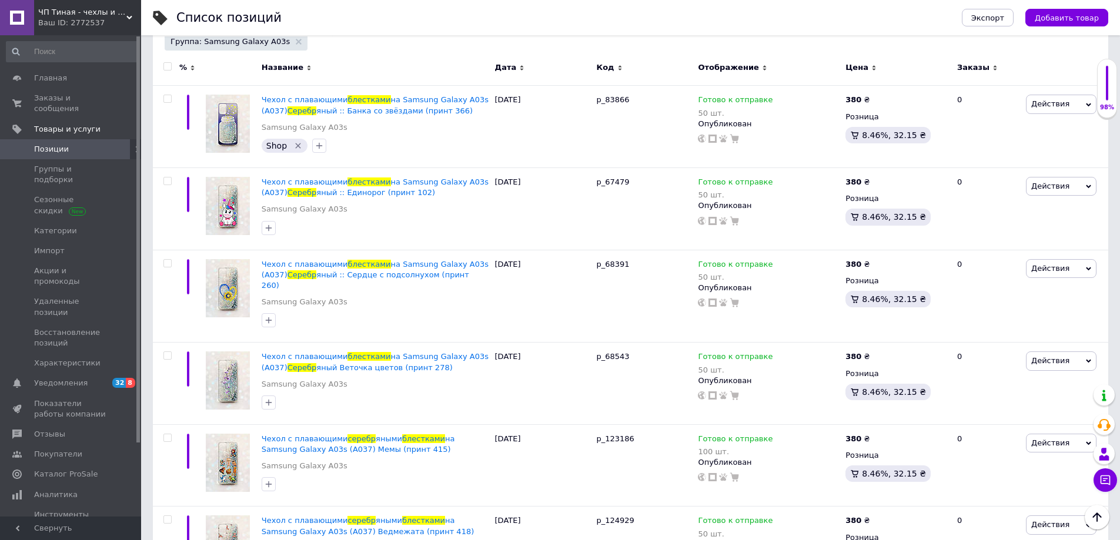
scroll to position [0, 0]
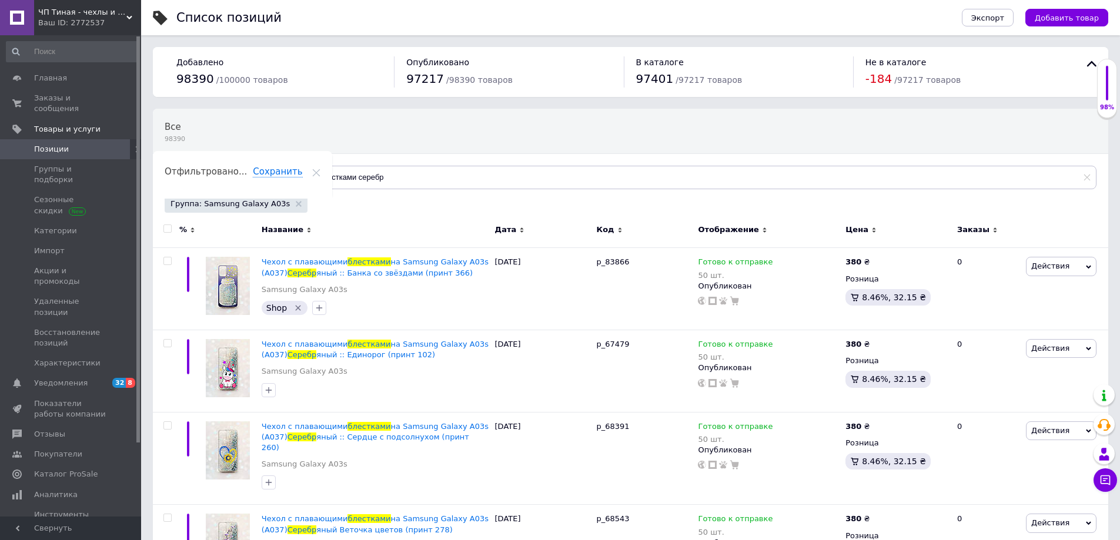
click at [105, 16] on span "ЧП Тиная - чехлы и стекло для телефонов, ночники, игрушки" at bounding box center [82, 12] width 88 height 11
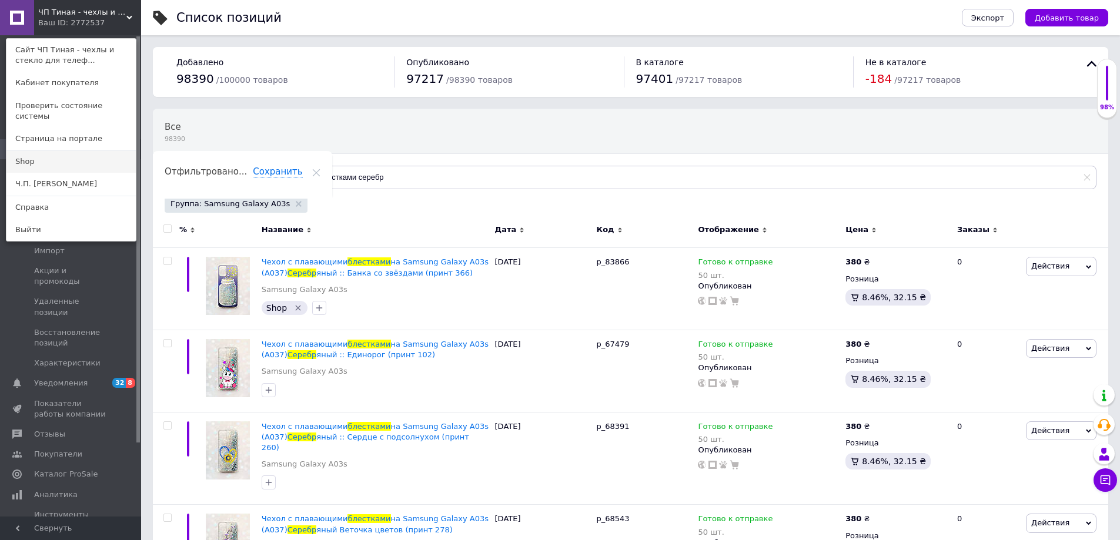
click at [40, 151] on link "Shop" at bounding box center [70, 162] width 129 height 22
